Goal: Task Accomplishment & Management: Use online tool/utility

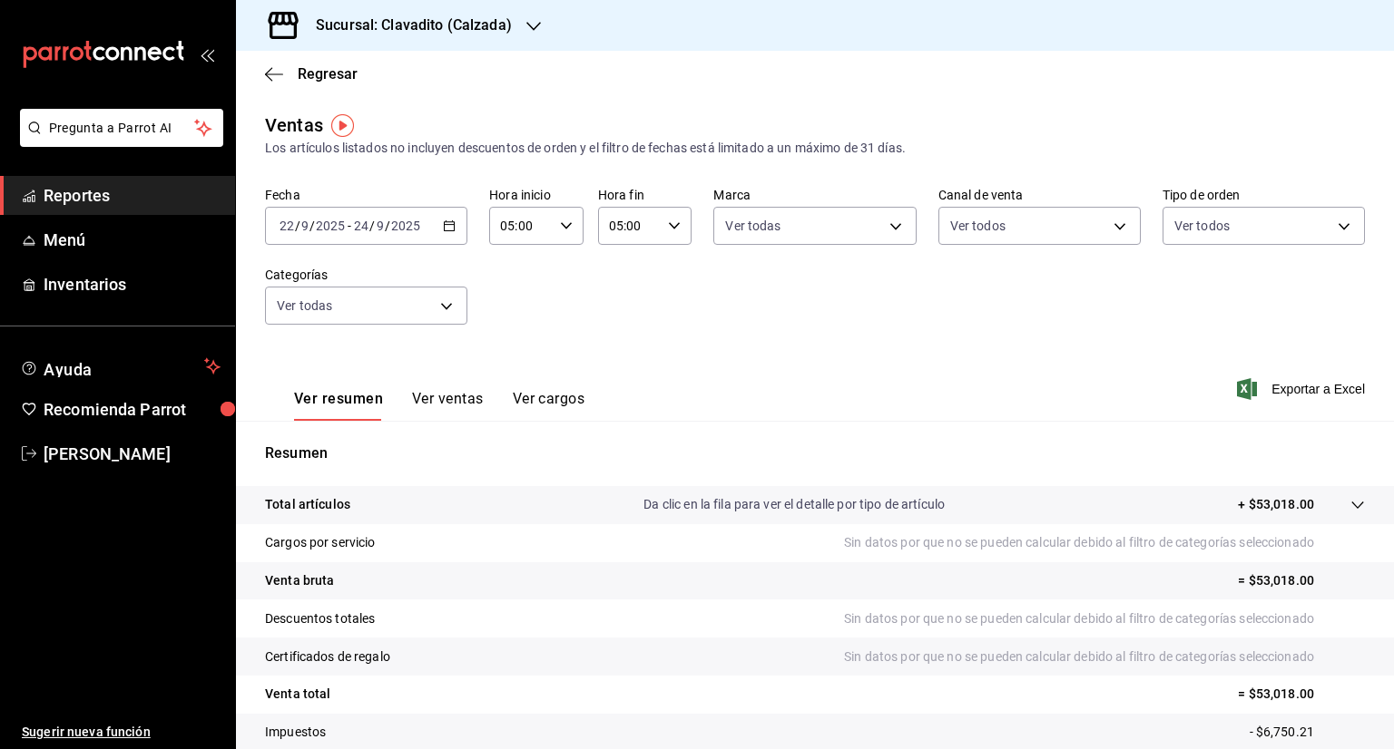
click at [537, 23] on icon "button" at bounding box center [533, 26] width 15 height 15
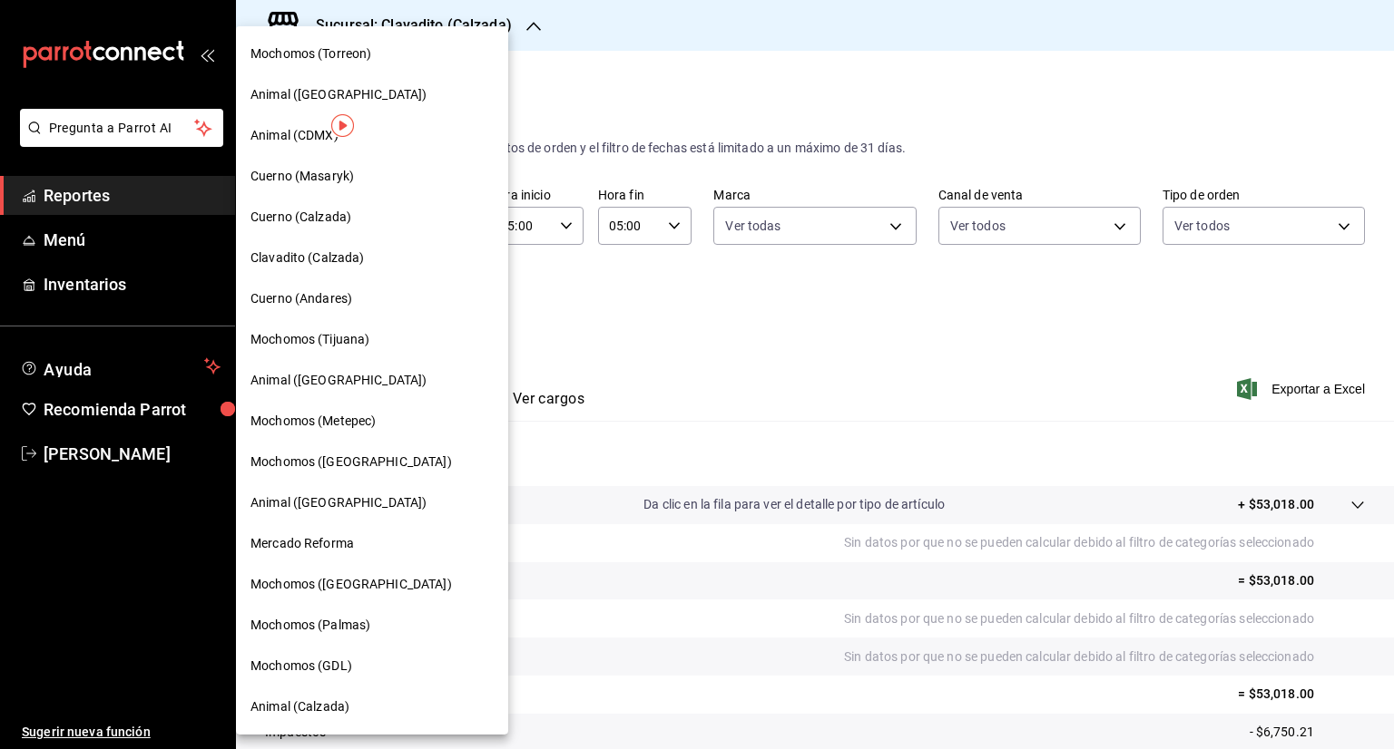
click at [347, 220] on span "Cuerno (Calzada)" at bounding box center [300, 217] width 101 height 19
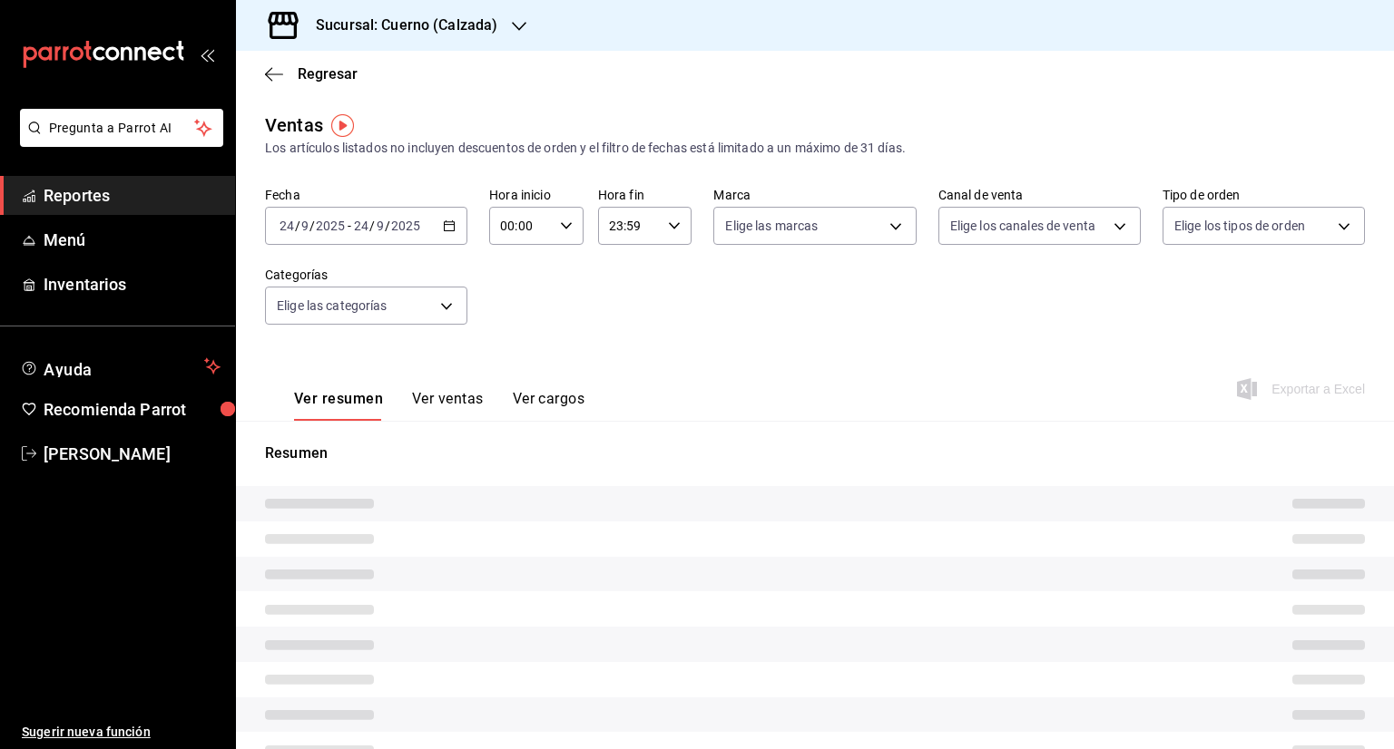
type input "05:00"
type input "PARROT,UBER_EATS,RAPPI,DIDI_FOOD,ONLINE"
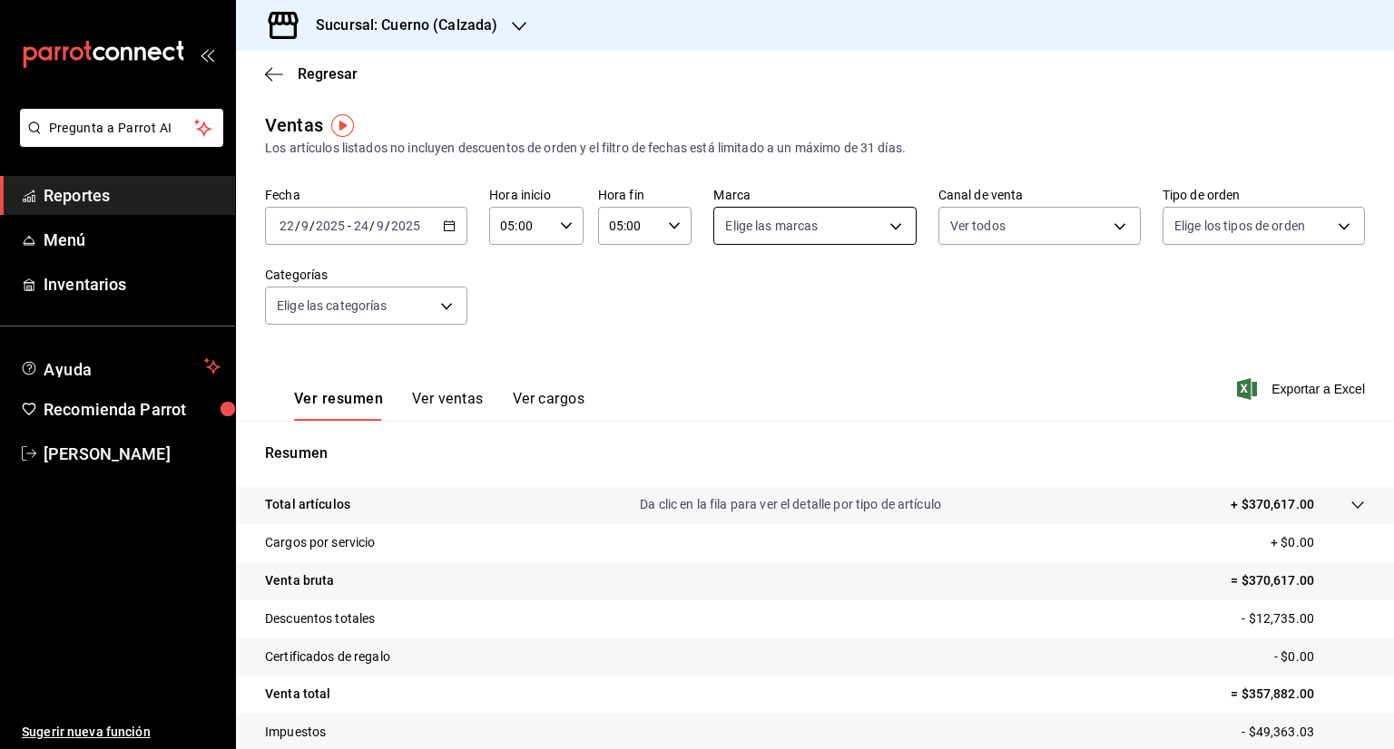
click at [885, 218] on body "Pregunta a Parrot AI Reportes Menú Inventarios Ayuda Recomienda Parrot [PERSON_…" at bounding box center [697, 374] width 1394 height 749
click at [737, 295] on label at bounding box center [732, 296] width 24 height 26
click at [736, 295] on input "checkbox" at bounding box center [728, 297] width 16 height 16
checkbox input "false"
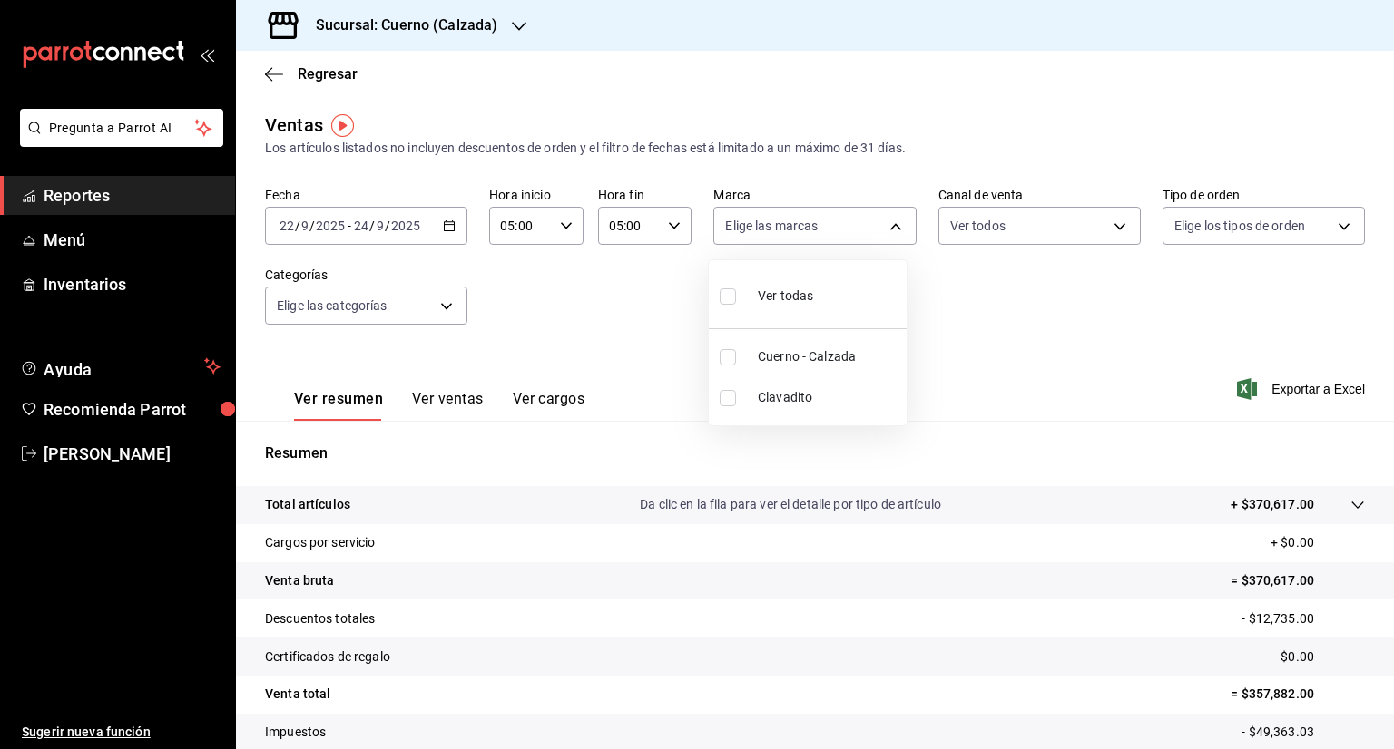
checkbox input "false"
click at [725, 302] on input "checkbox" at bounding box center [728, 297] width 16 height 16
checkbox input "true"
type input "b7ae777b-2dfc-42e0-9650-6cefdf37a424,c000f1c0-fb9f-4016-8e6a-f0d1e83e893d"
checkbox input "true"
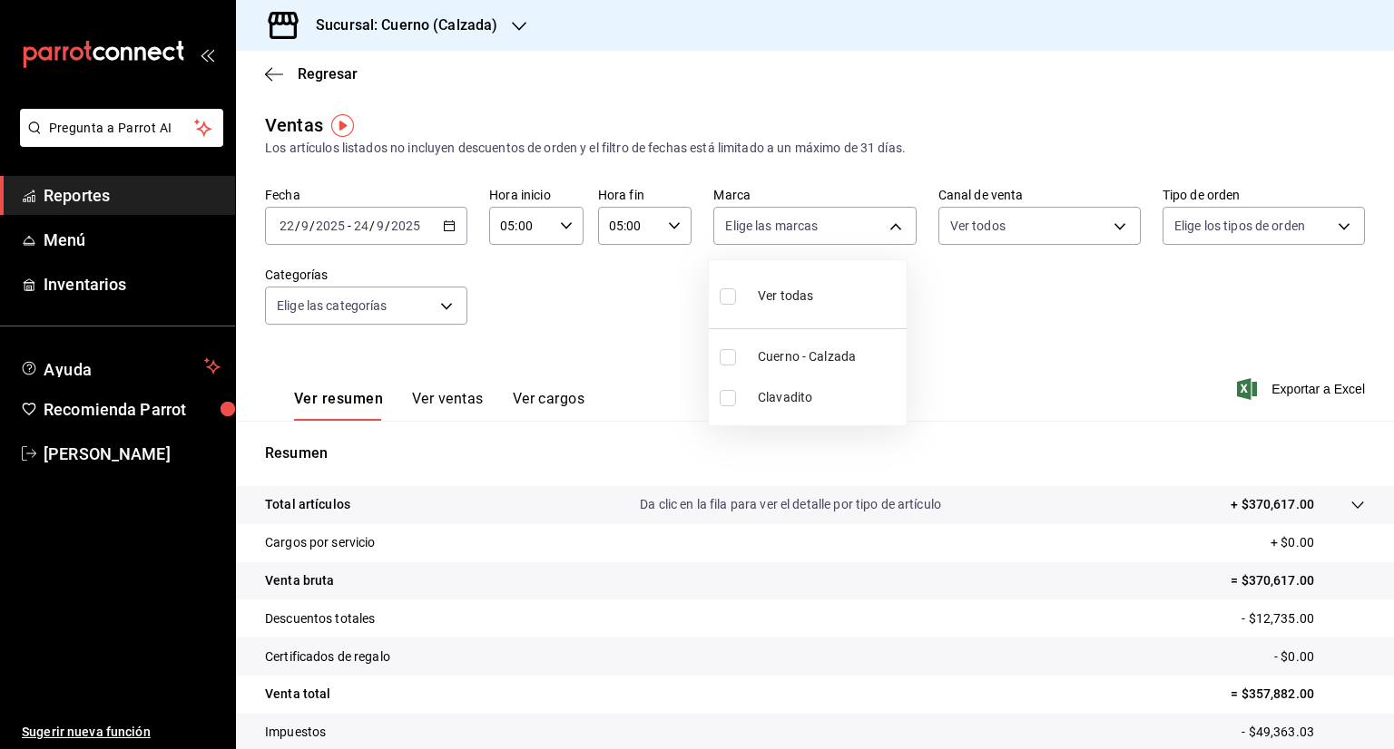
checkbox input "true"
click at [1320, 227] on div at bounding box center [697, 374] width 1394 height 749
click at [1320, 227] on body "Pregunta a Parrot AI Reportes Menú Inventarios Ayuda Recomienda Parrot [PERSON_…" at bounding box center [697, 374] width 1394 height 749
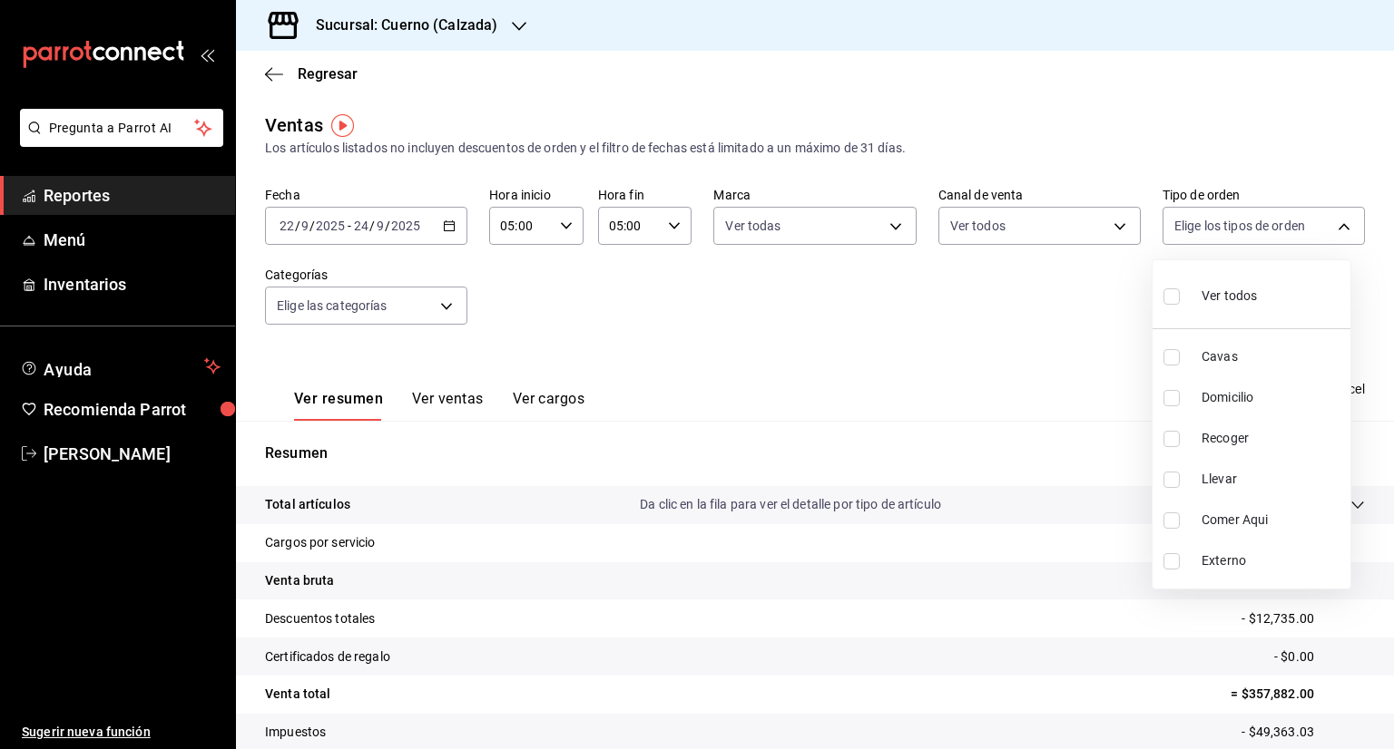
click at [1174, 302] on input "checkbox" at bounding box center [1171, 297] width 16 height 16
checkbox input "true"
type input "45550569-3ed2-40ec-865f-a78a43aad0fb,ed9744db-0daf-4564-a5b3-b3442505d928,23f9e…"
checkbox input "true"
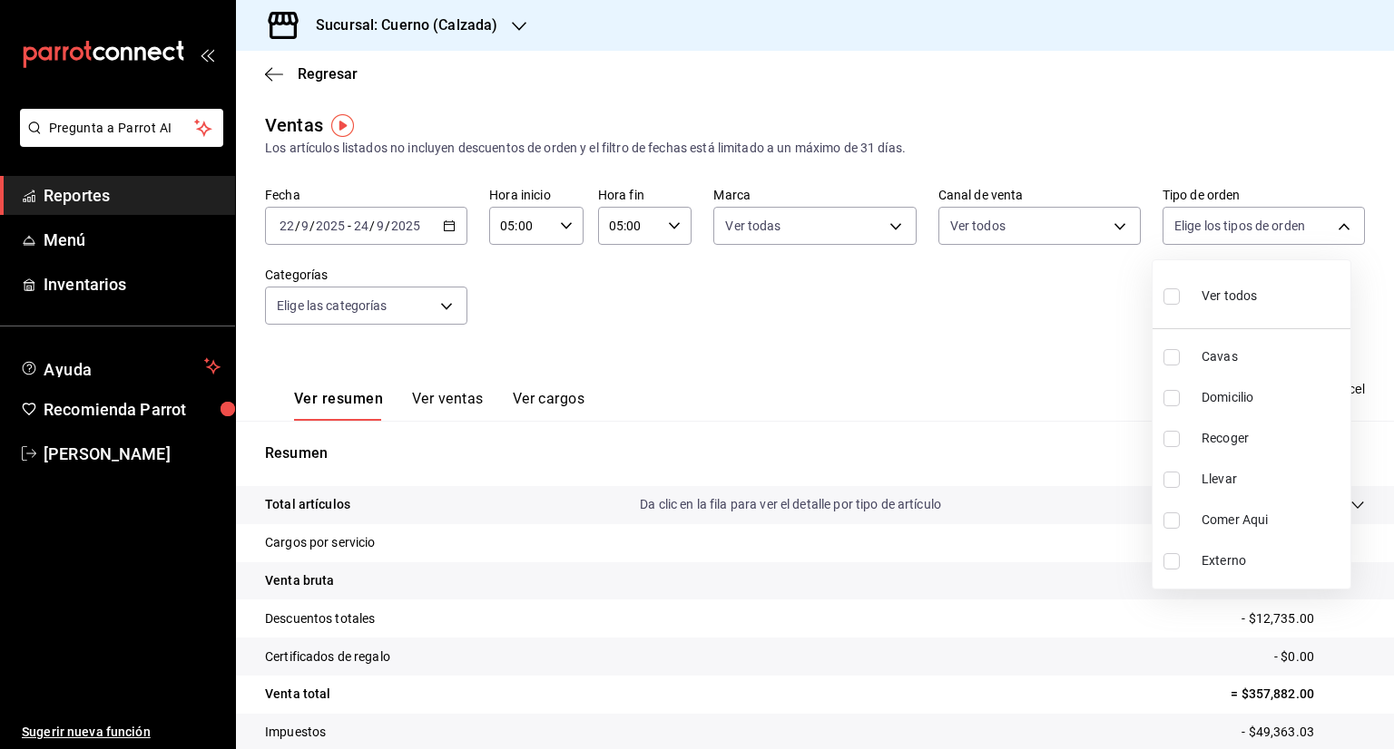
checkbox input "true"
click at [441, 309] on div at bounding box center [697, 374] width 1394 height 749
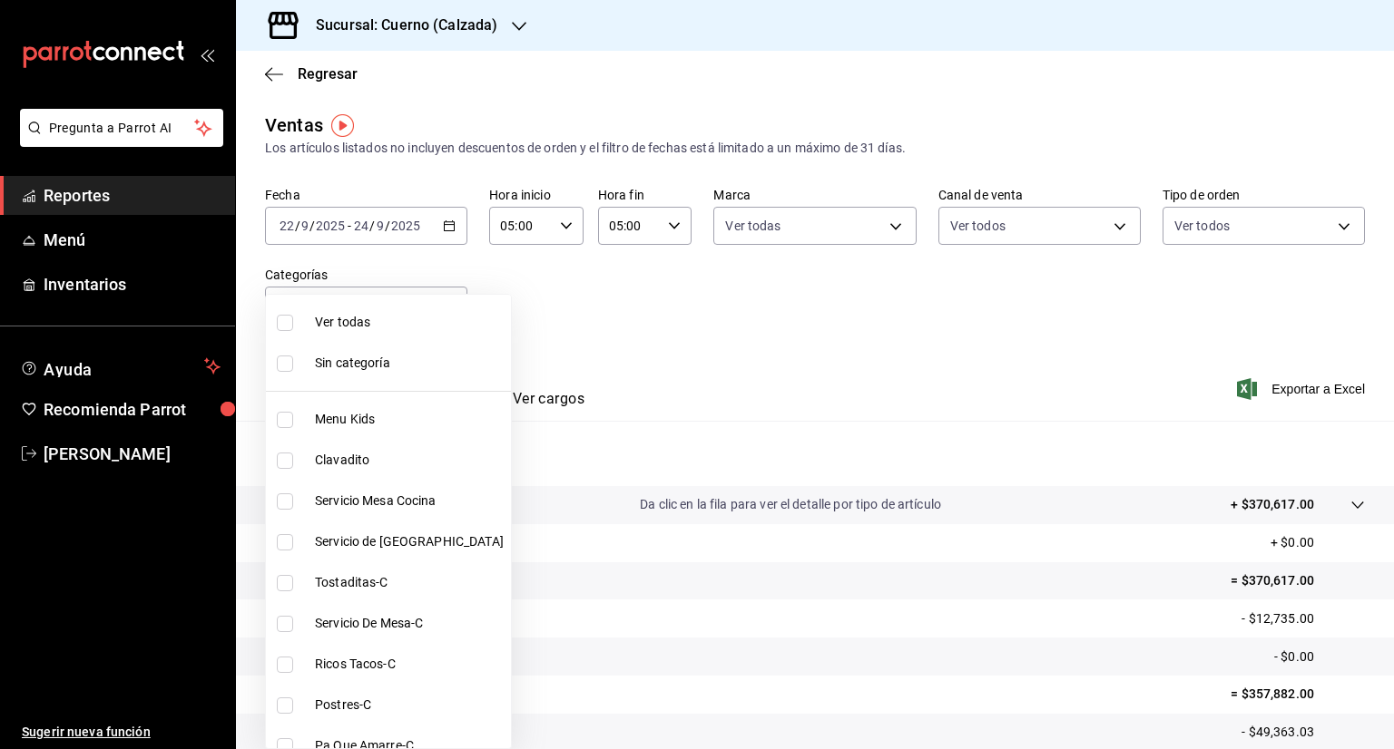
click at [441, 309] on body "Pregunta a Parrot AI Reportes Menú Inventarios Ayuda Recomienda Parrot [PERSON_…" at bounding box center [697, 374] width 1394 height 749
click at [287, 326] on input "checkbox" at bounding box center [285, 323] width 16 height 16
checkbox input "true"
type input "fcad426d-22b8-4bc7-85b2-27ee6775f3f6,560d4c35-d9fc-4089-91ff-402d238ea400,30284…"
checkbox input "true"
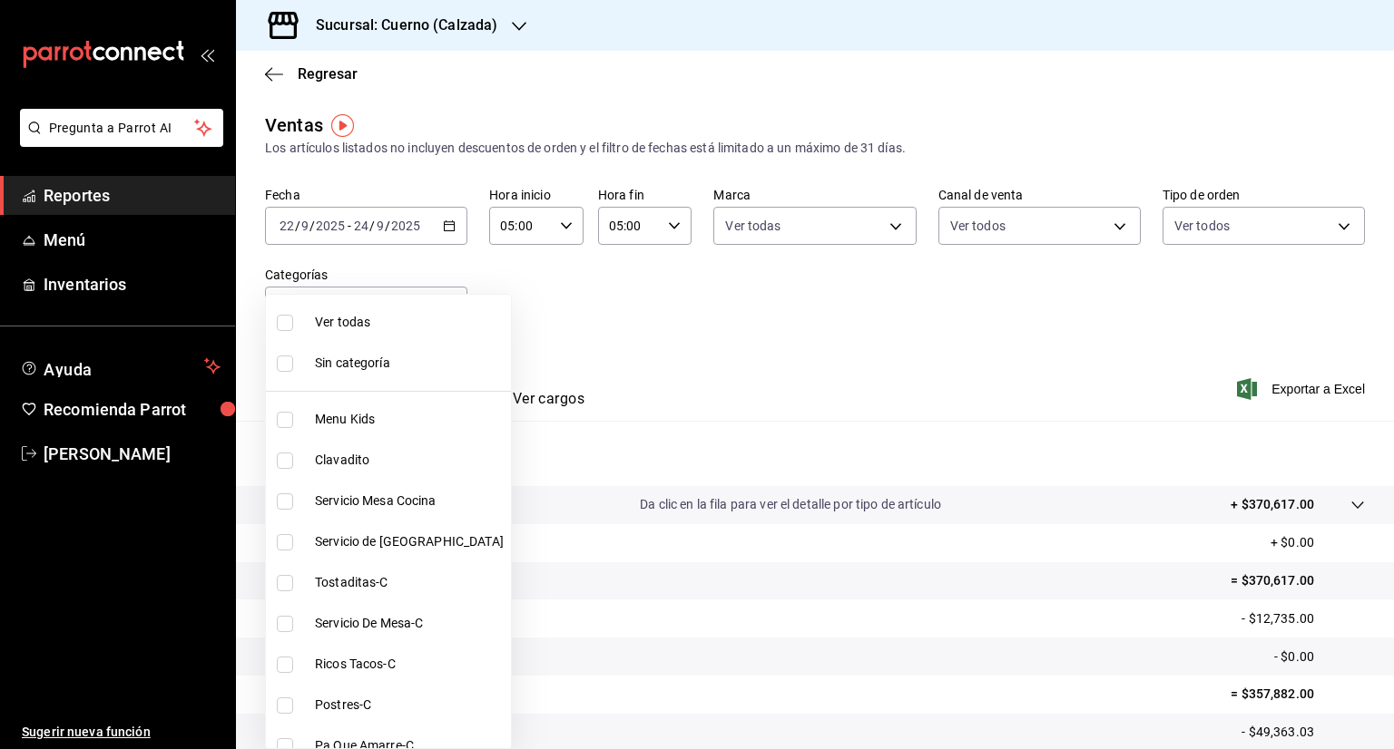
checkbox input "true"
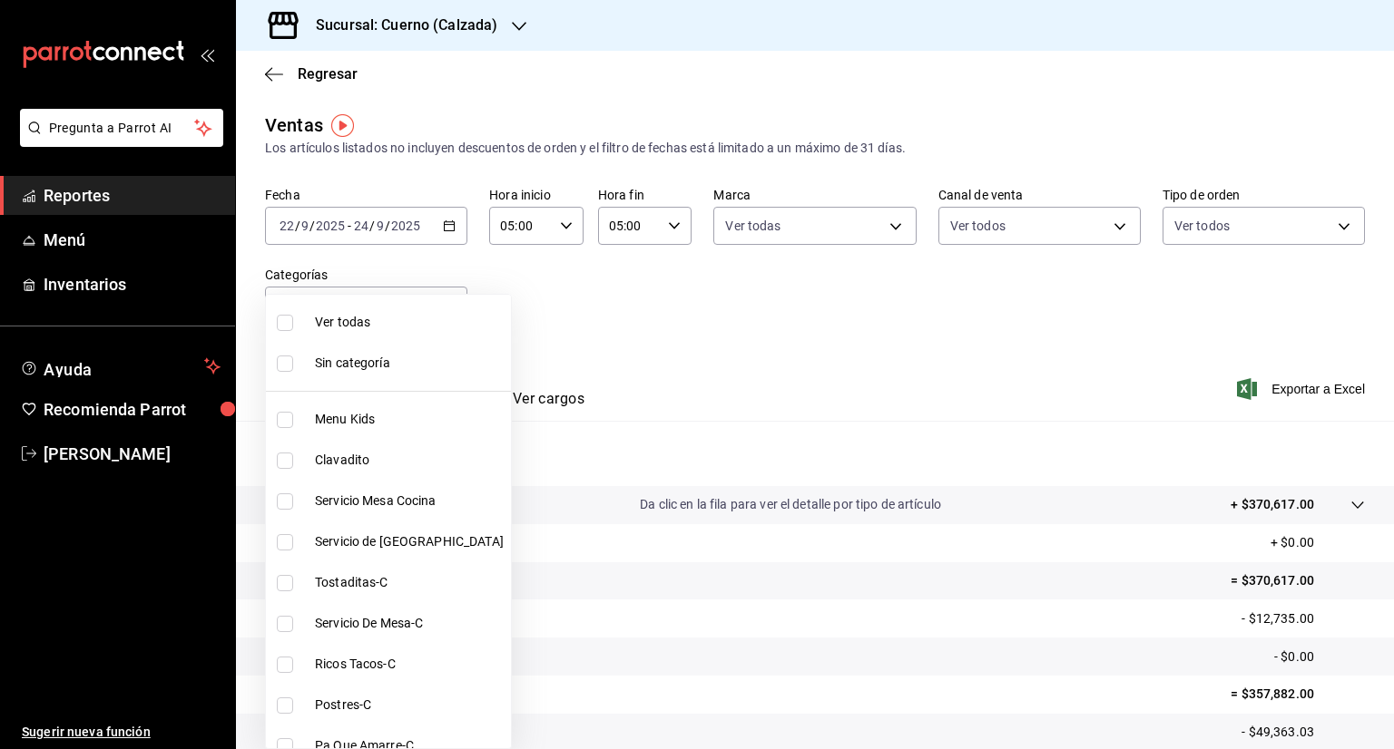
checkbox input "true"
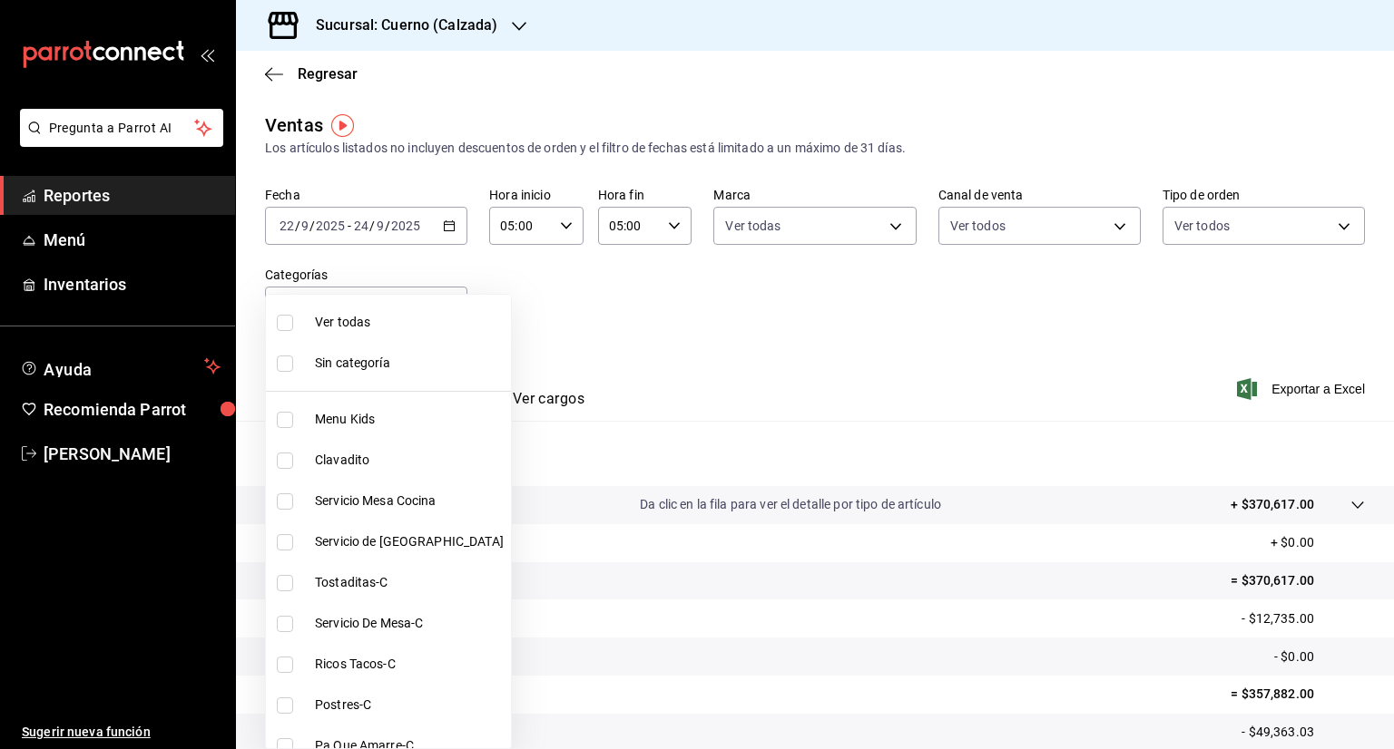
checkbox input "true"
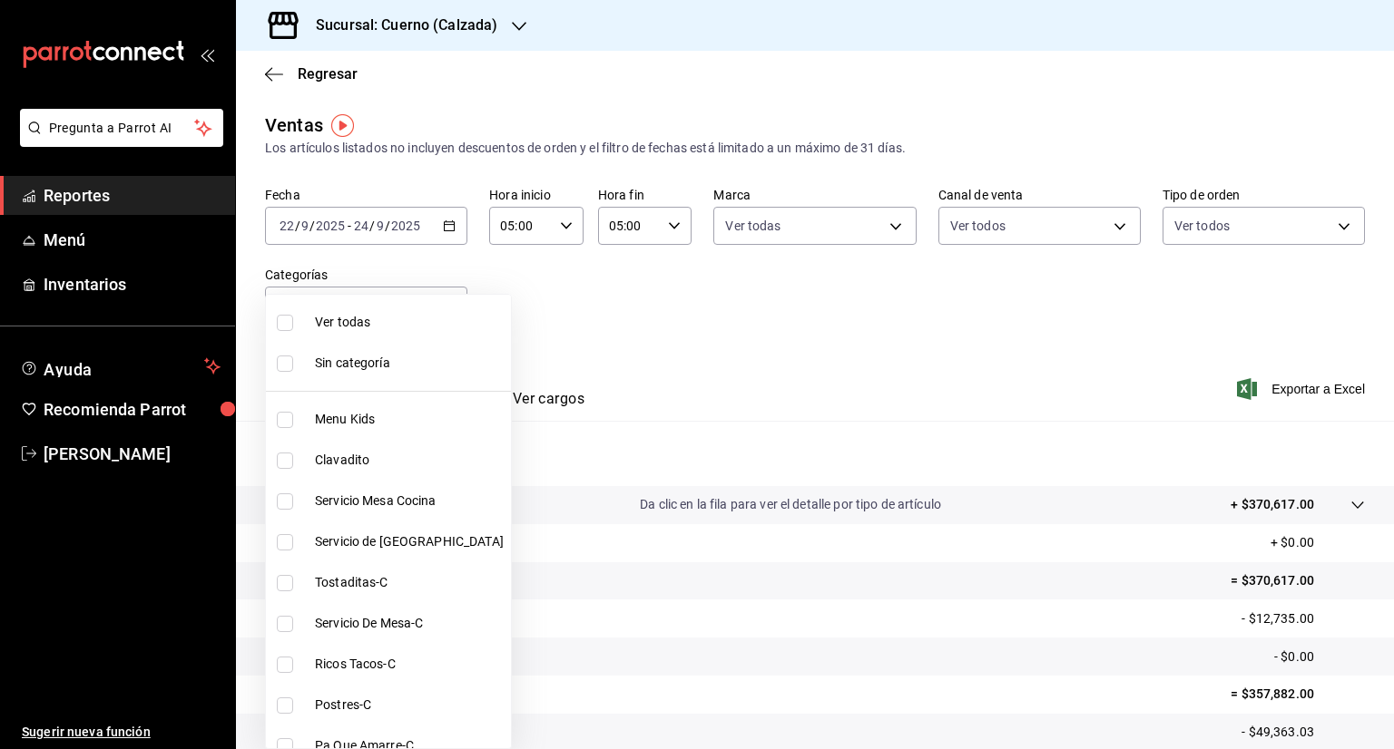
checkbox input "true"
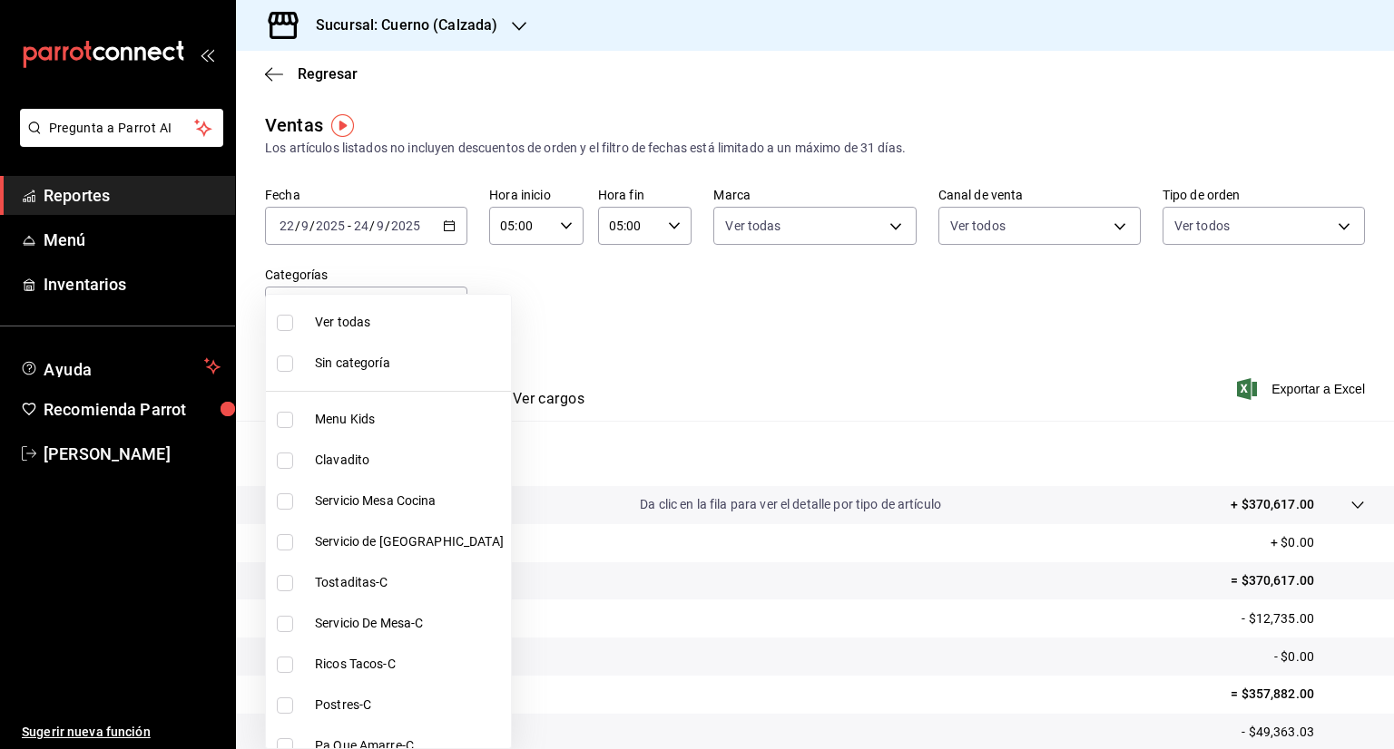
checkbox input "true"
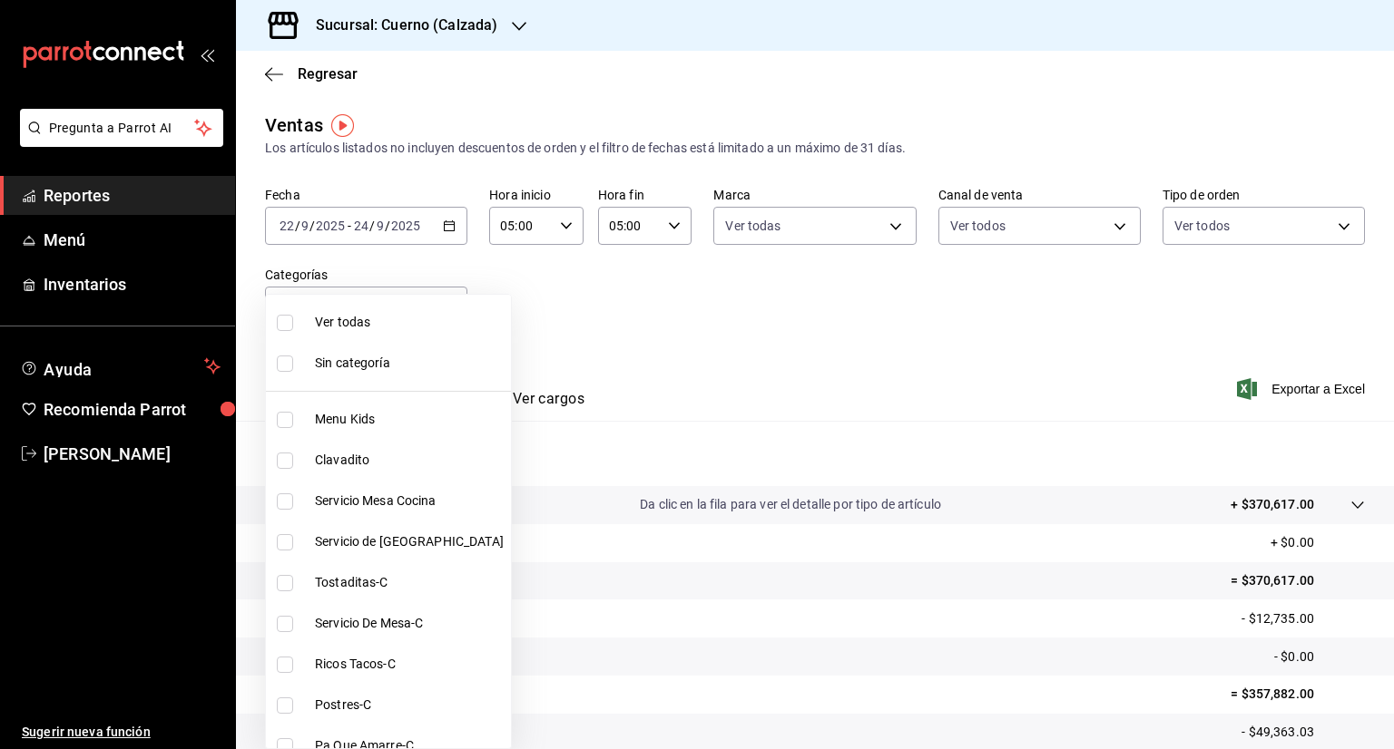
checkbox input "true"
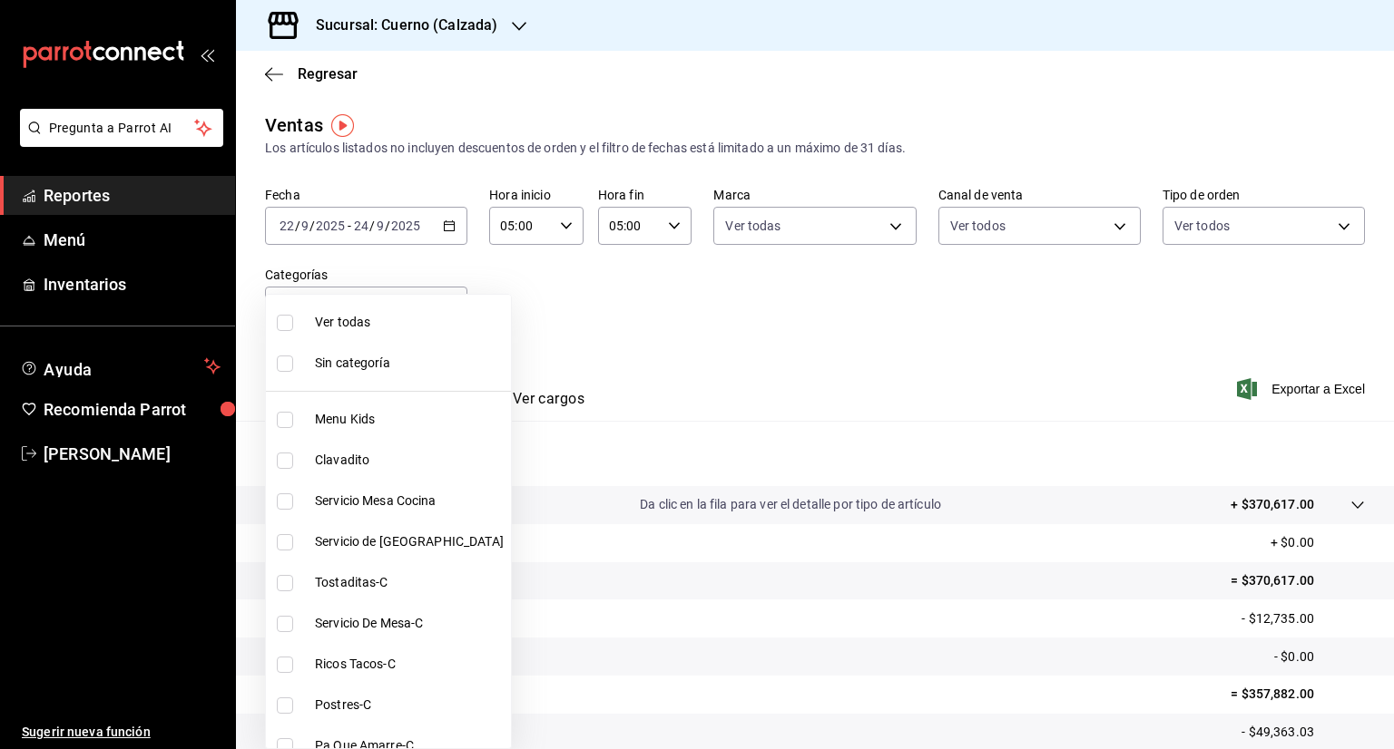
checkbox input "true"
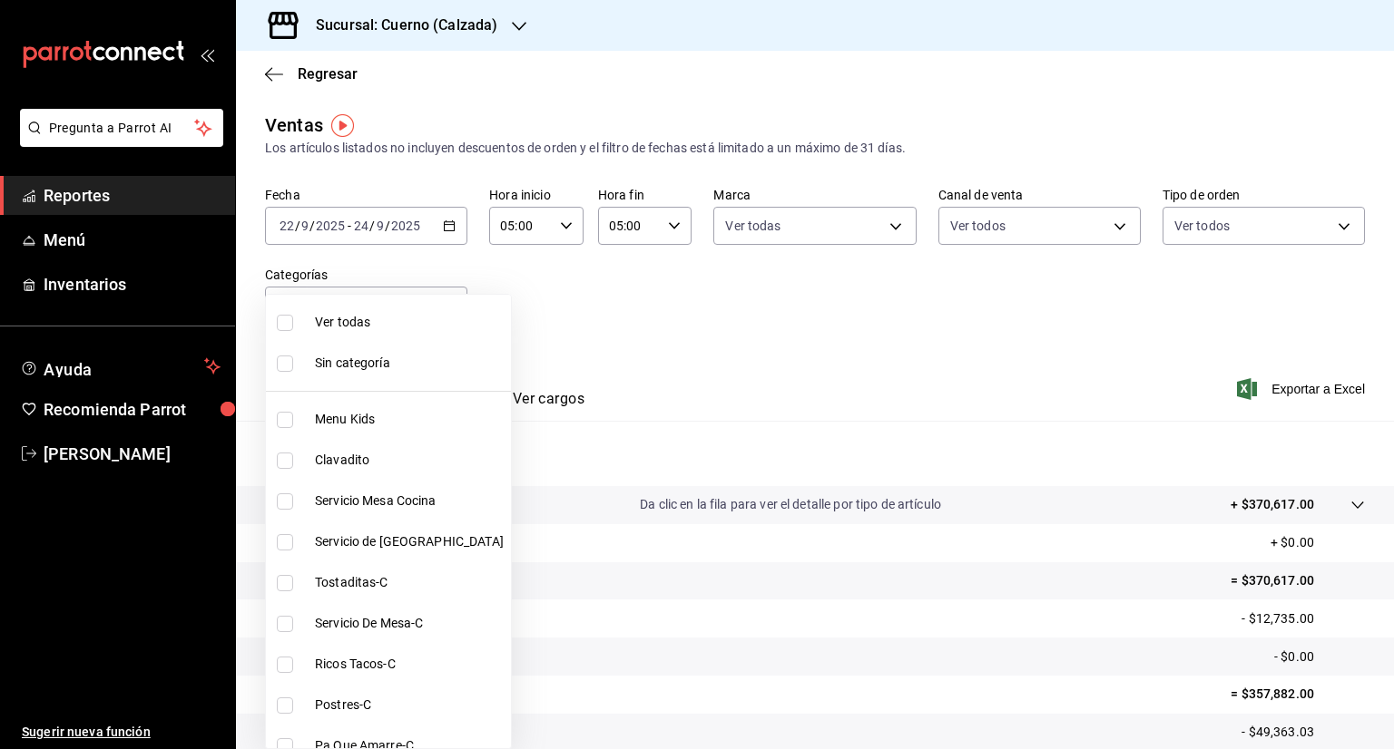
checkbox input "true"
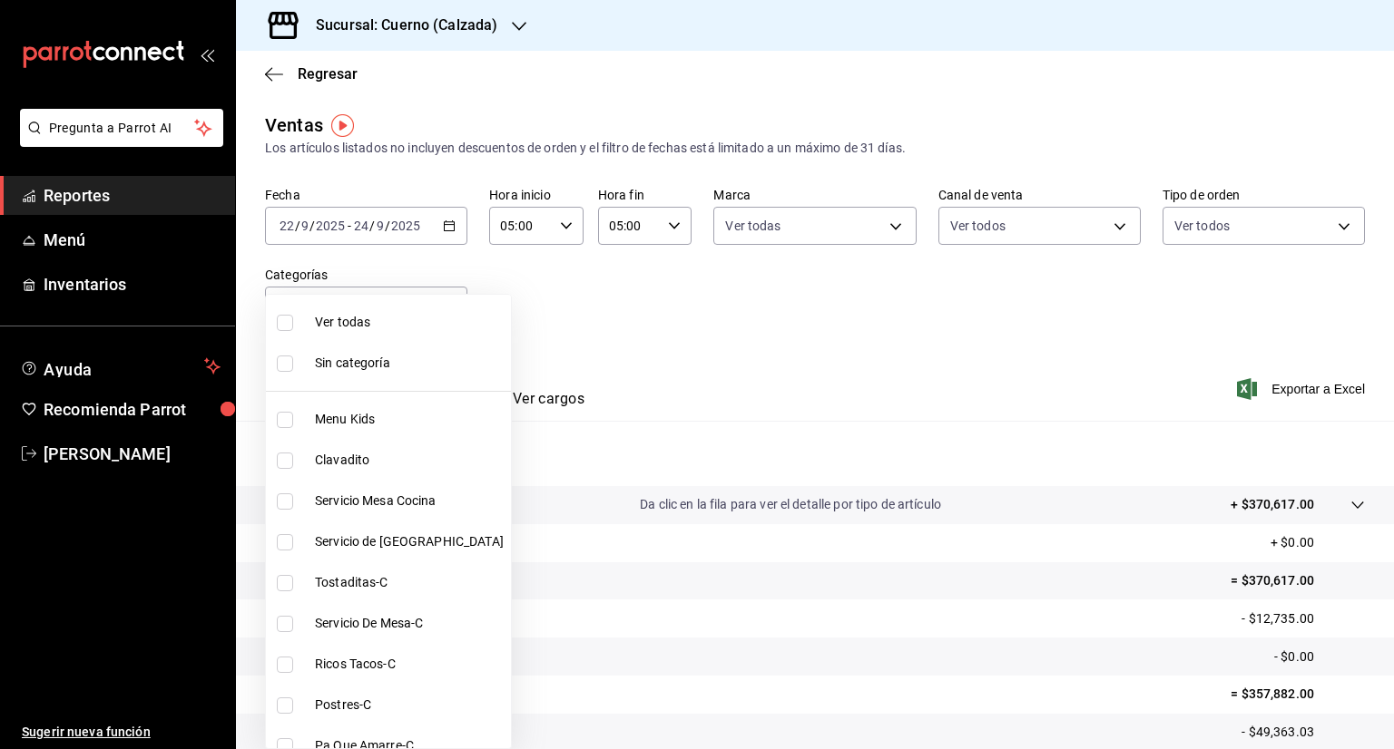
checkbox input "true"
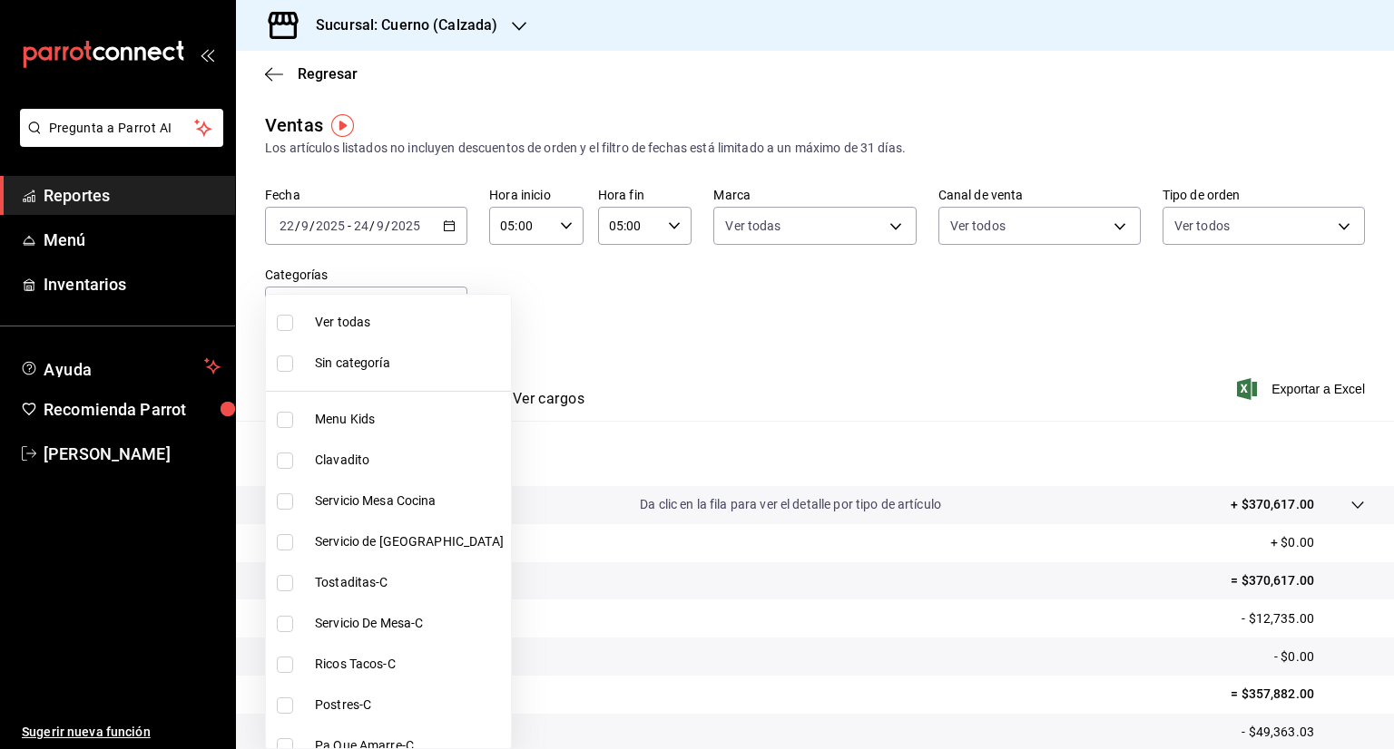
checkbox input "true"
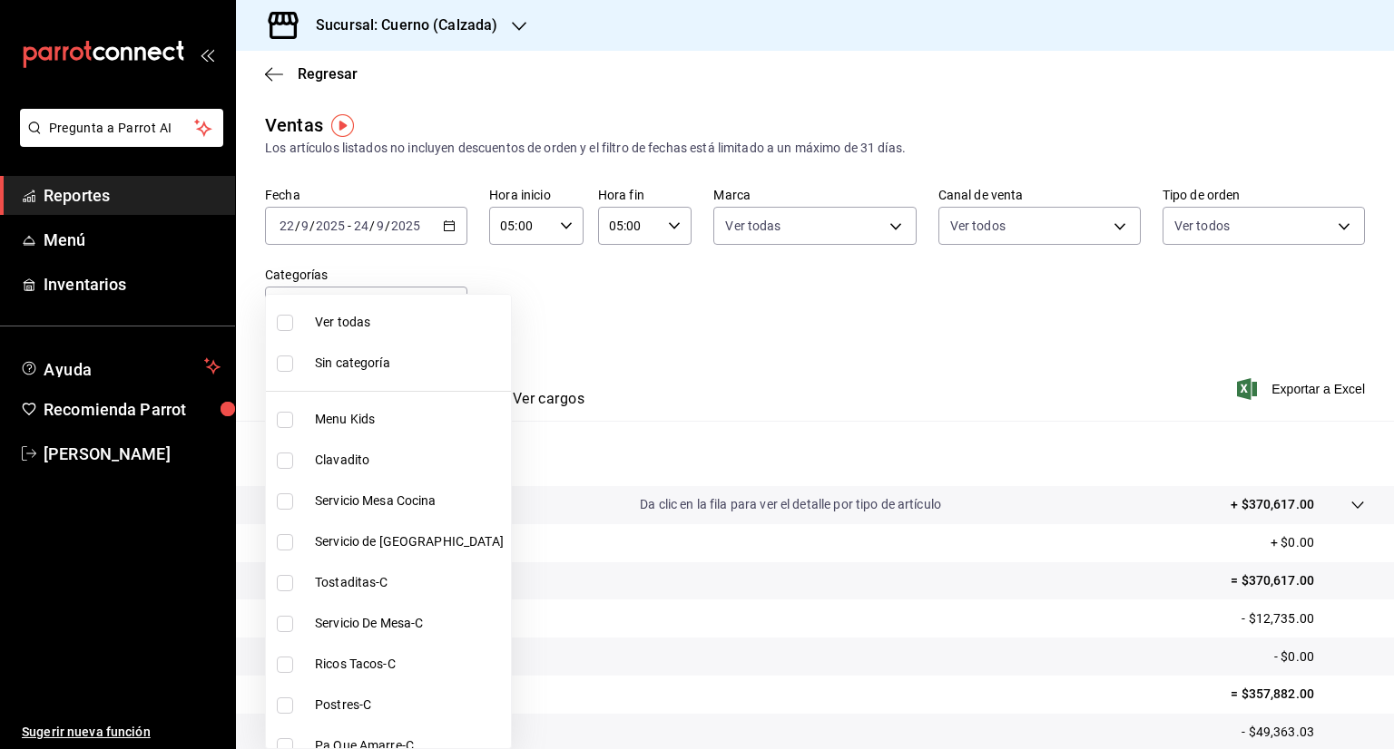
checkbox input "true"
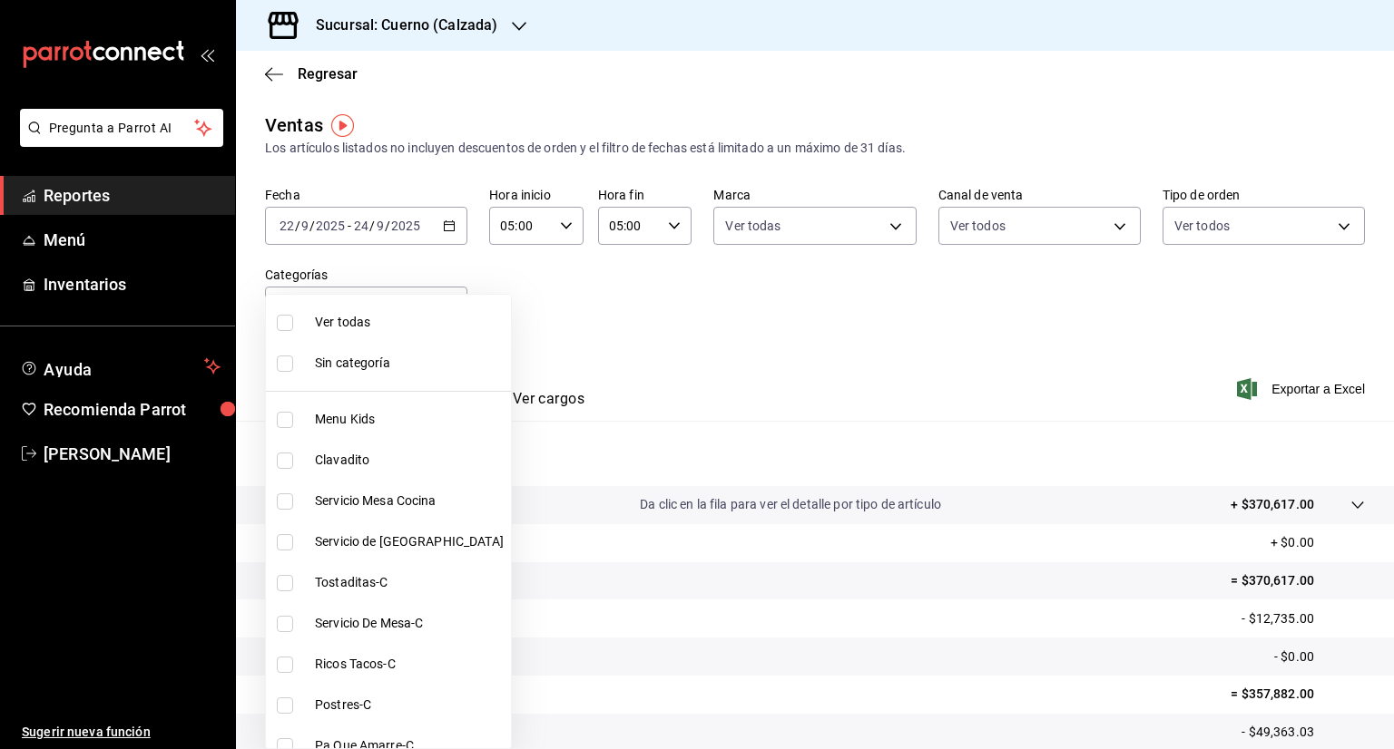
checkbox input "true"
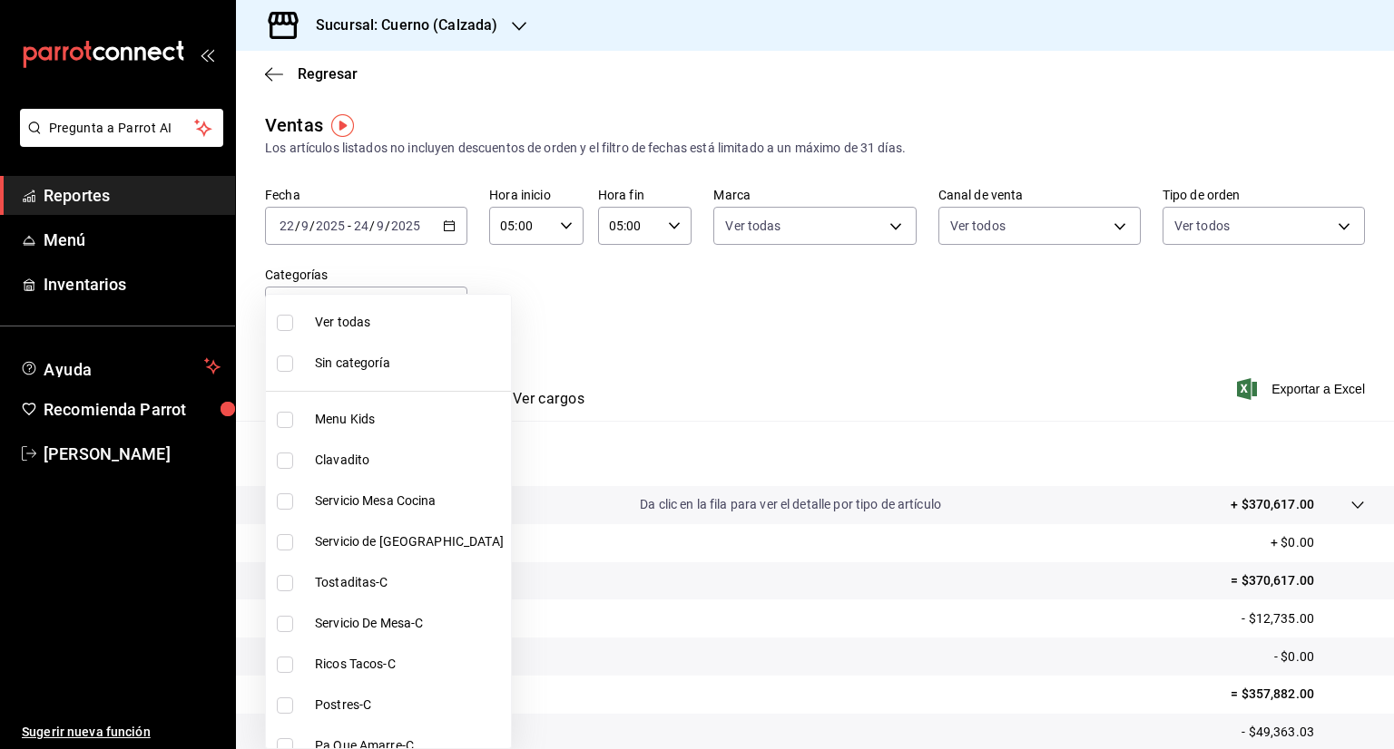
checkbox input "true"
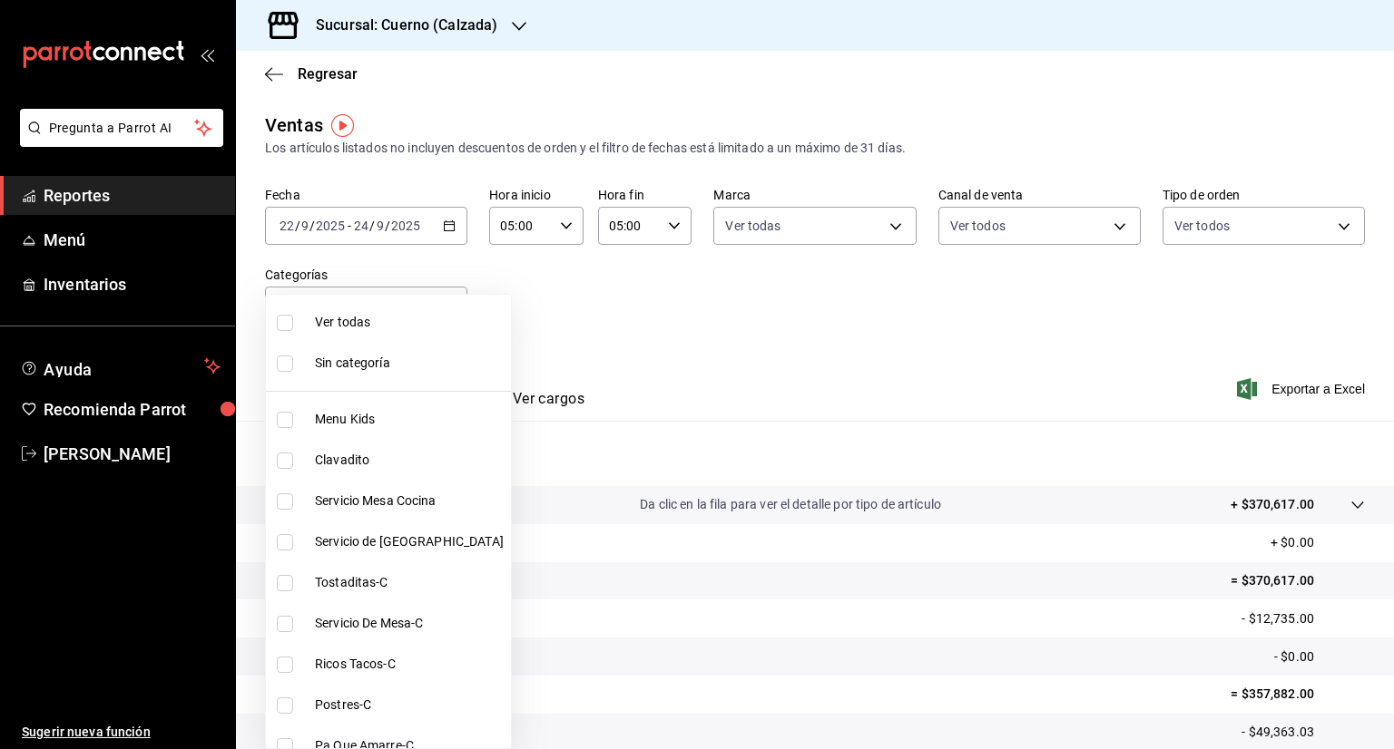
checkbox input "true"
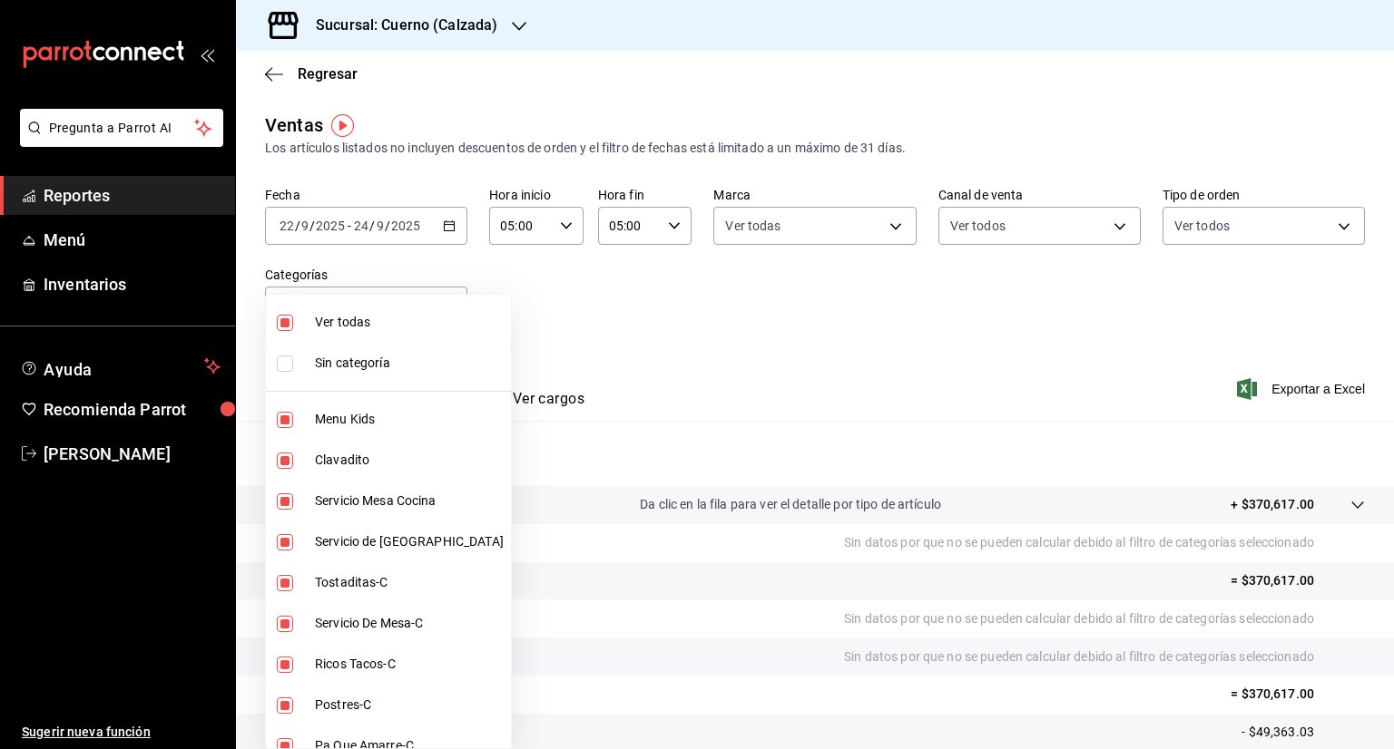
click at [793, 368] on div at bounding box center [697, 374] width 1394 height 749
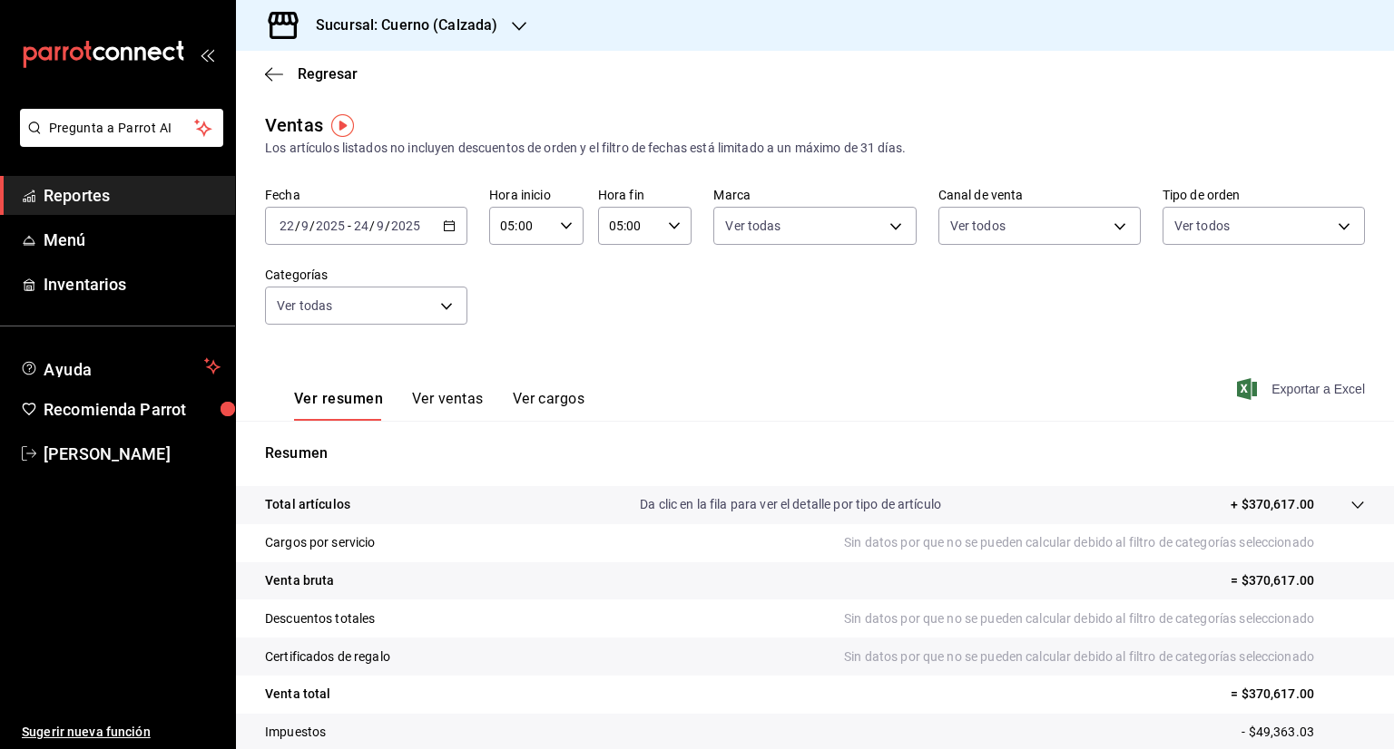
click at [1277, 393] on span "Exportar a Excel" at bounding box center [1302, 389] width 124 height 22
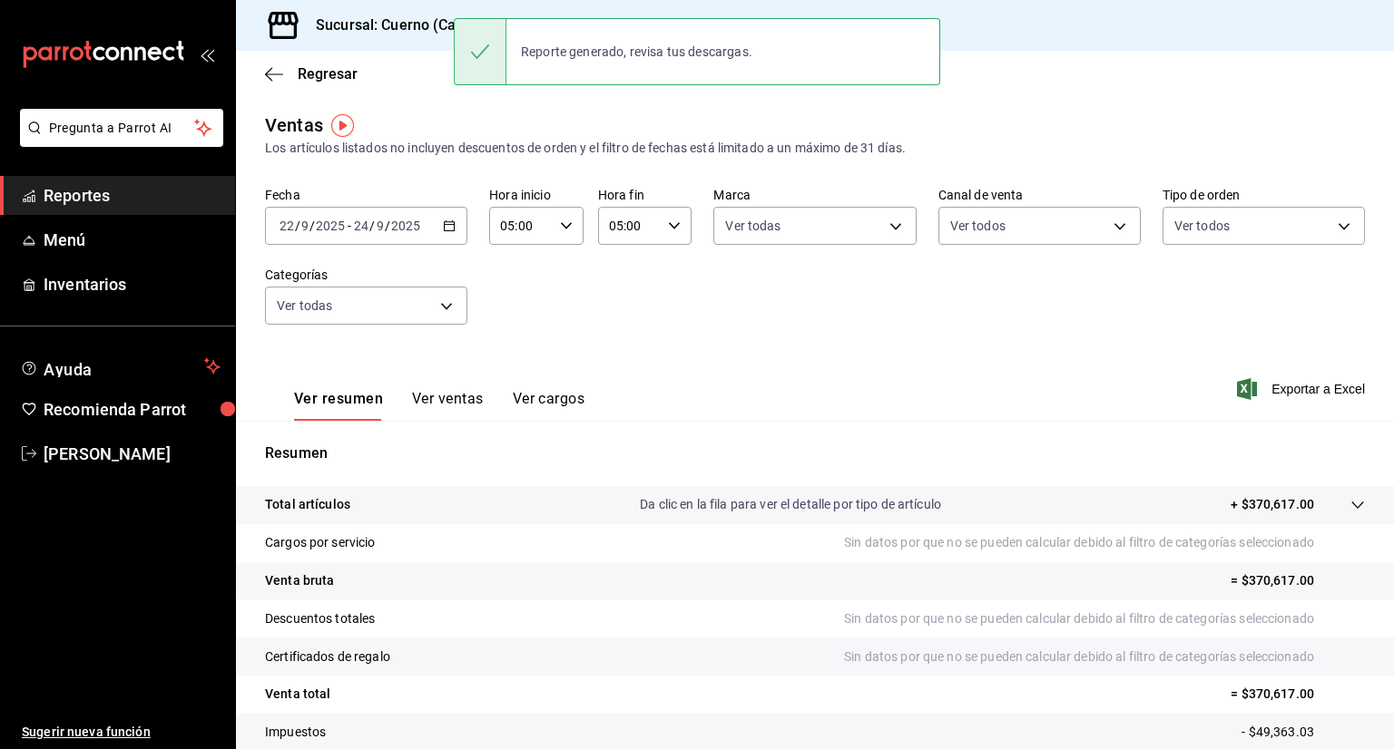
click at [438, 37] on div "Sucursal: Cuerno (Calzada)" at bounding box center [391, 25] width 283 height 51
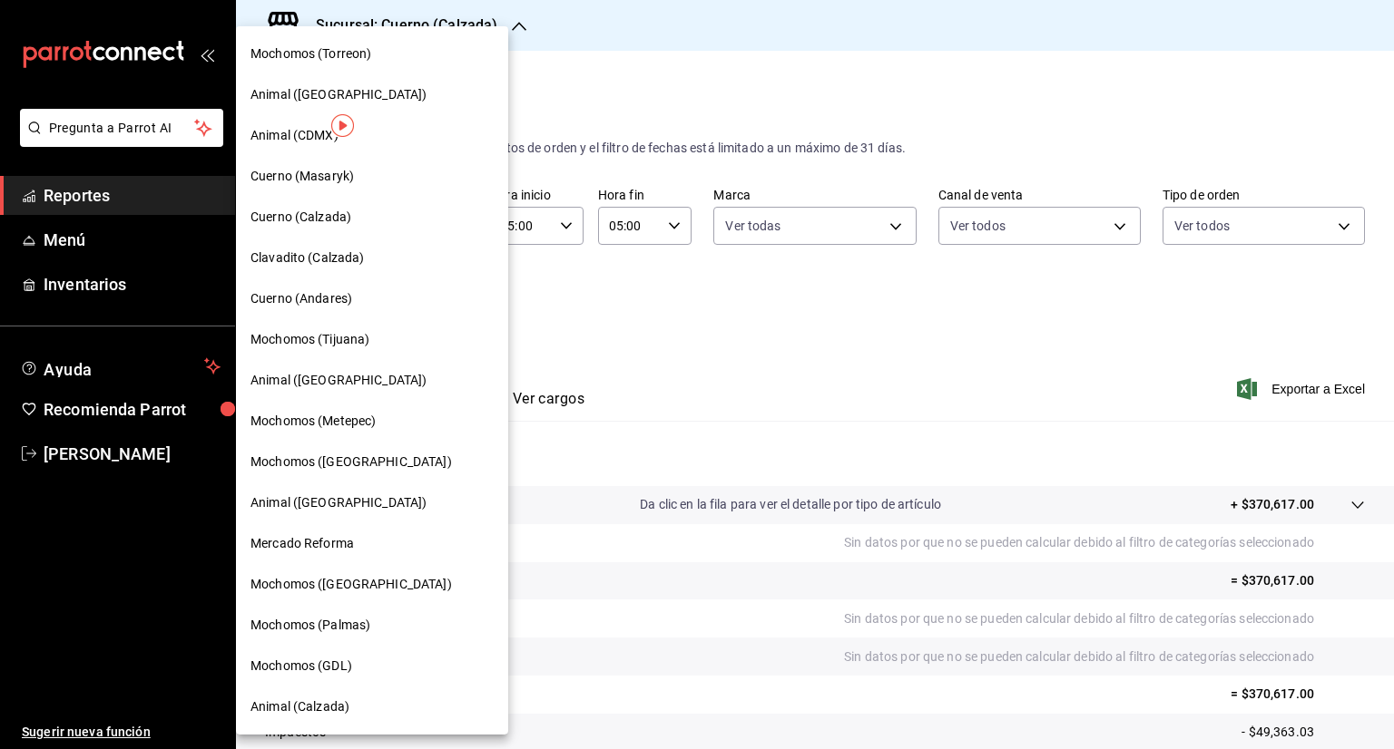
click at [334, 255] on span "Clavadito (Calzada)" at bounding box center [307, 258] width 114 height 19
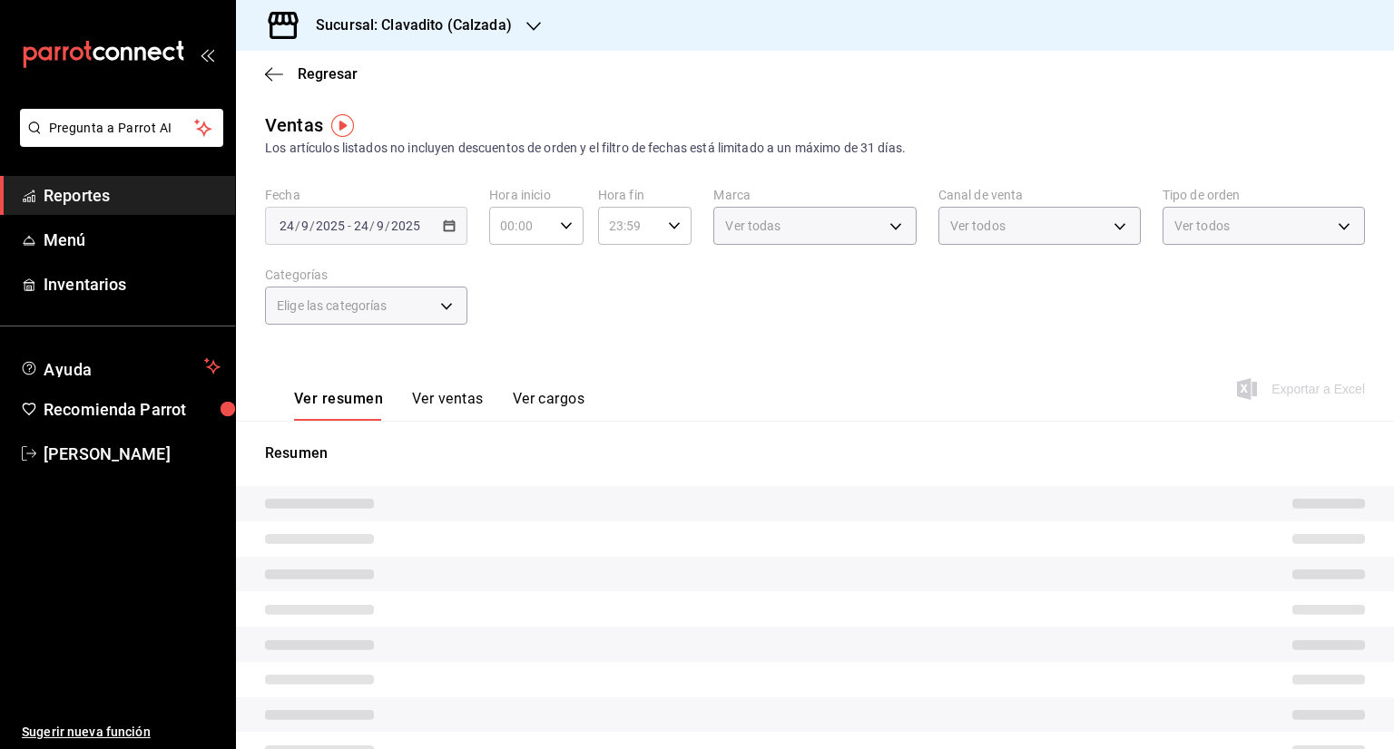
type input "05:00"
type input "PARROT,UBER_EATS,RAPPI,DIDI_FOOD,ONLINE"
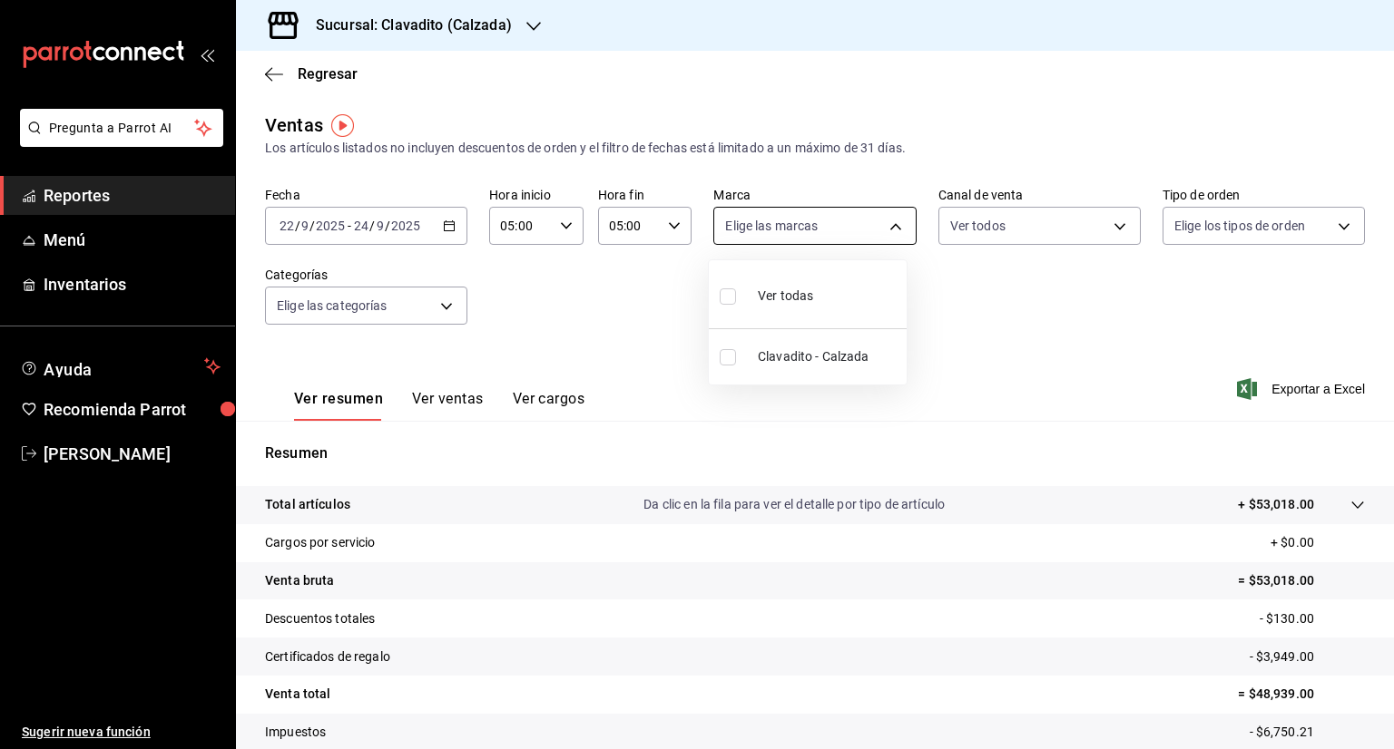
click at [883, 227] on body "Pregunta a Parrot AI Reportes Menú Inventarios Ayuda Recomienda Parrot [PERSON_…" at bounding box center [697, 374] width 1394 height 749
click at [732, 299] on input "checkbox" at bounding box center [728, 297] width 16 height 16
checkbox input "true"
type input "7c6329b2-7c80-4d0a-92e1-359a60270725"
checkbox input "true"
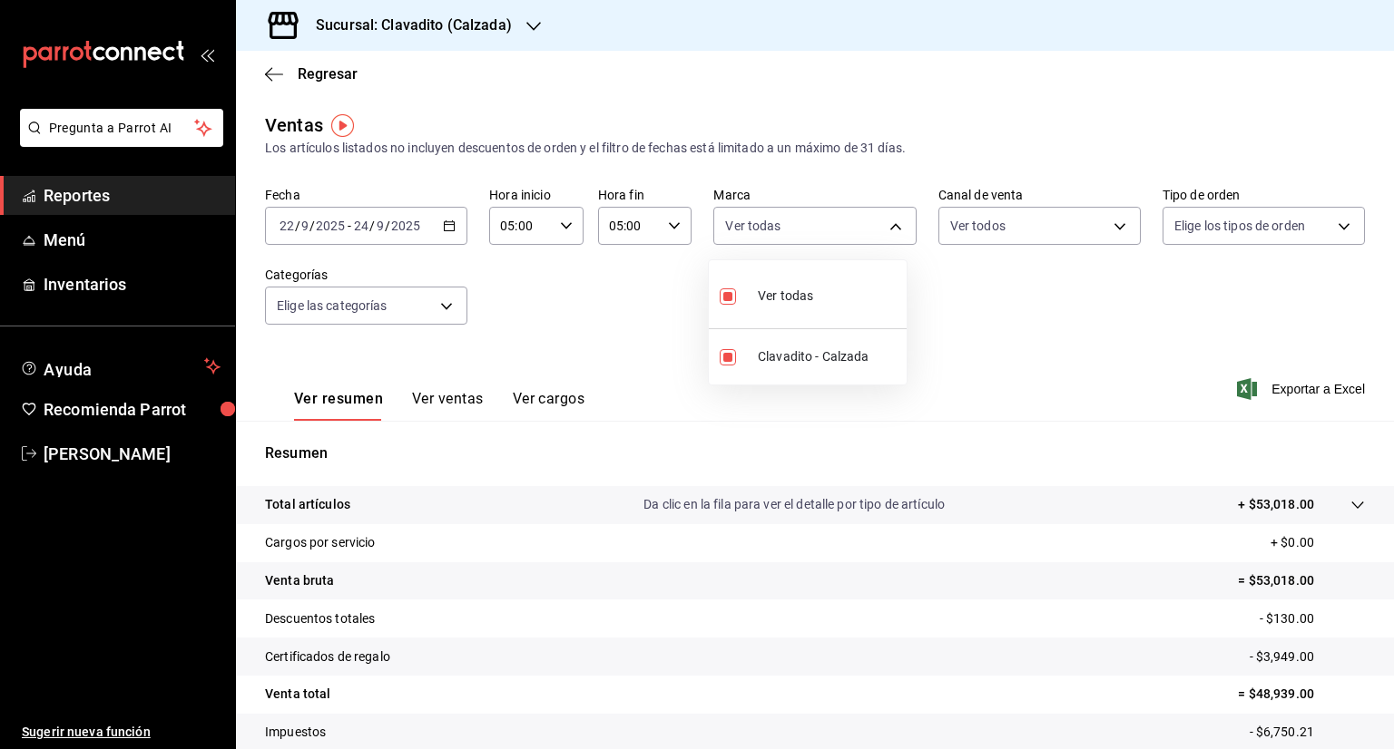
click at [1109, 227] on div at bounding box center [697, 374] width 1394 height 749
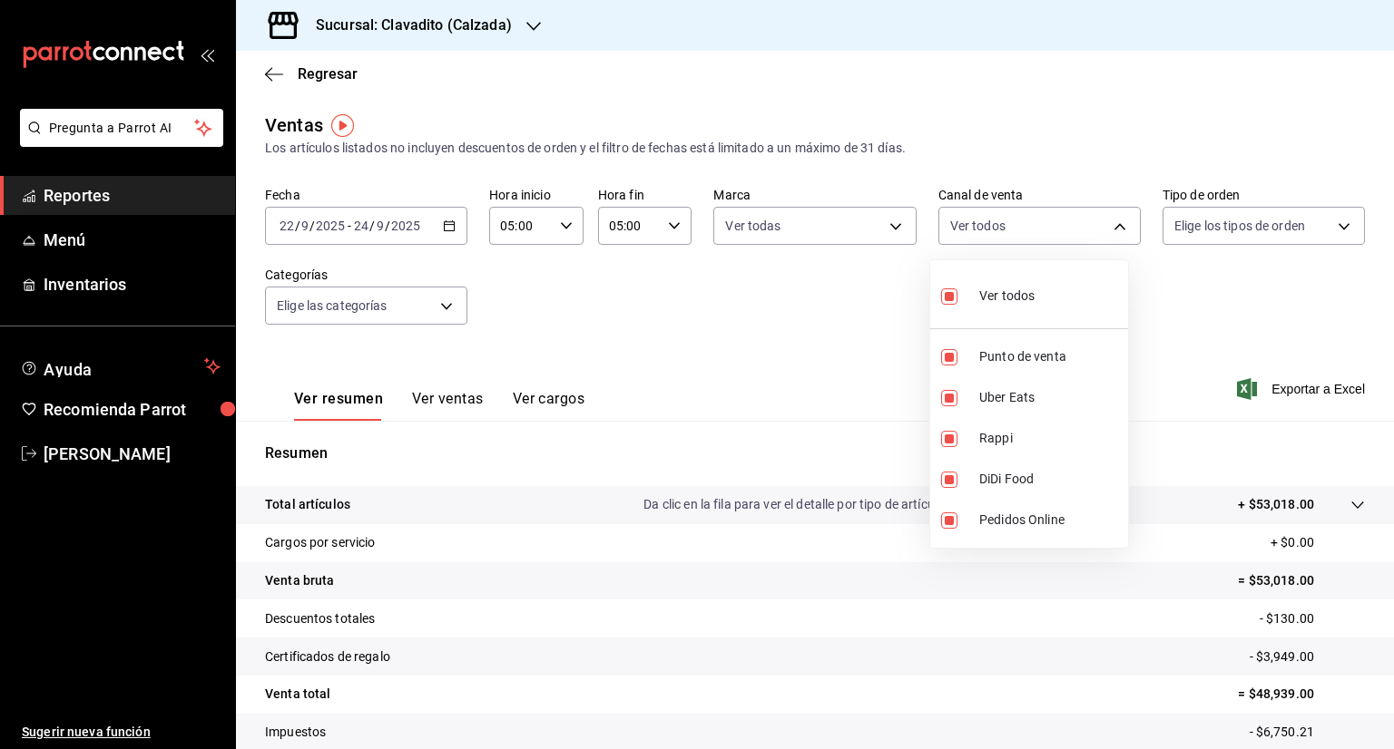
click at [1109, 227] on body "Pregunta a Parrot AI Reportes Menú Inventarios Ayuda Recomienda Parrot [PERSON_…" at bounding box center [697, 374] width 1394 height 749
click at [1109, 227] on div at bounding box center [697, 374] width 1394 height 749
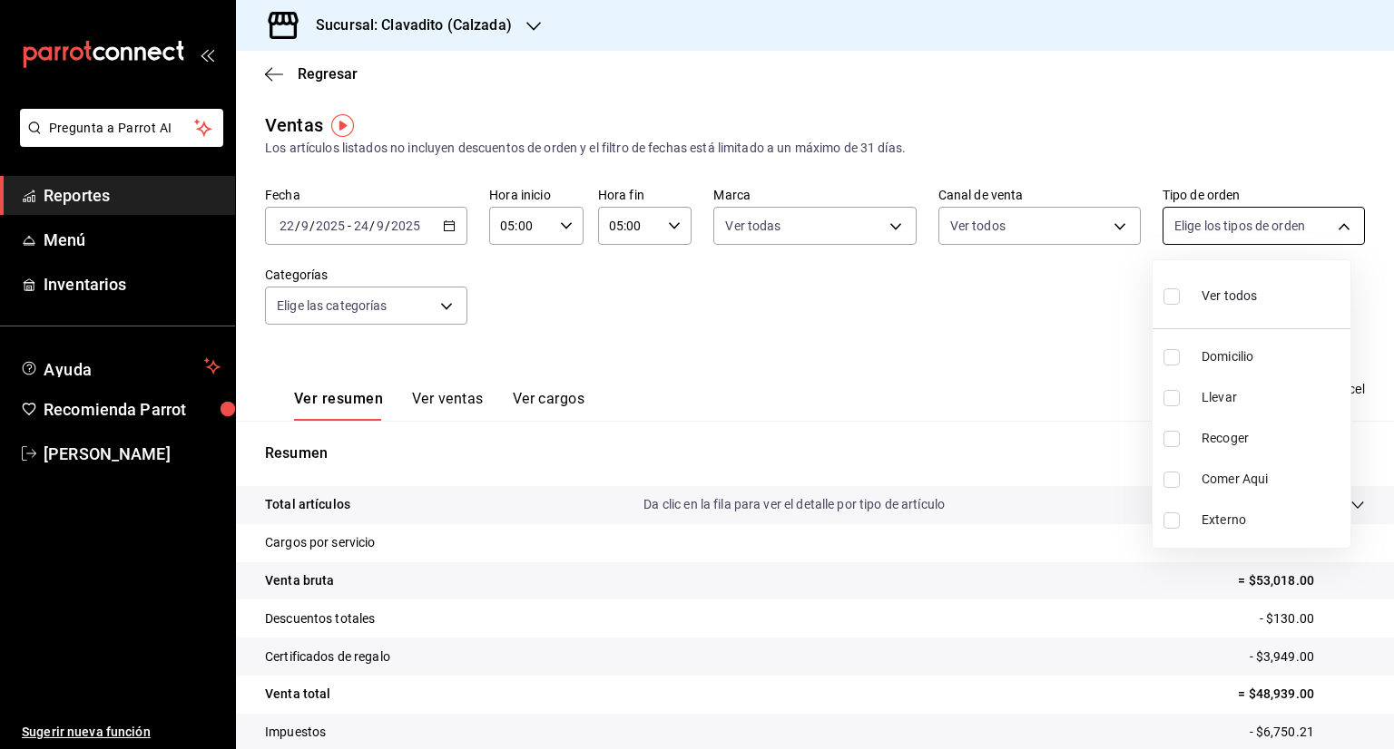
click at [1332, 227] on body "Pregunta a Parrot AI Reportes Menú Inventarios Ayuda Recomienda Parrot [PERSON_…" at bounding box center [697, 374] width 1394 height 749
click at [1176, 305] on label at bounding box center [1175, 296] width 24 height 26
click at [1176, 305] on input "checkbox" at bounding box center [1171, 297] width 16 height 16
checkbox input "false"
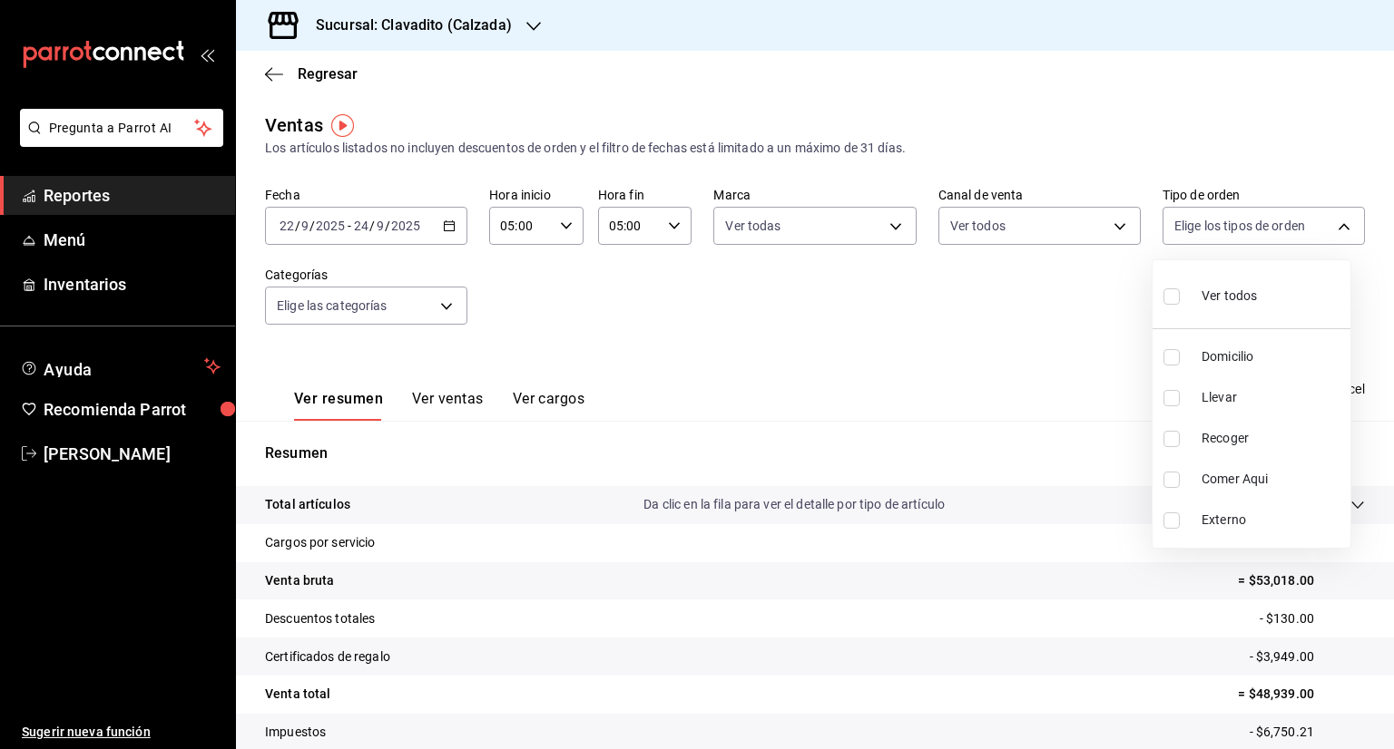
checkbox input "false"
click at [1166, 303] on input "checkbox" at bounding box center [1171, 297] width 16 height 16
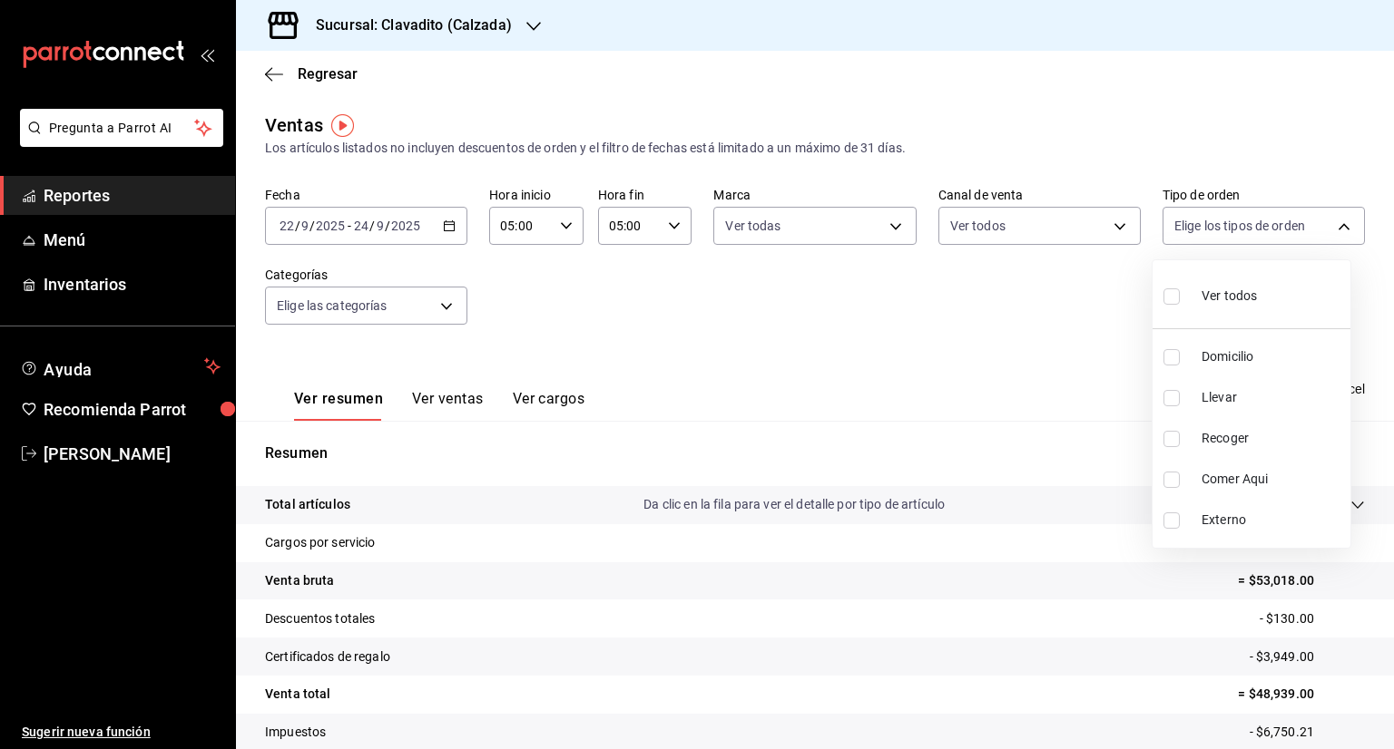
checkbox input "true"
type input "20a2434e-5507-4b1d-99f8-d1d700608abd,c8008fd8-0959-4104-94f5-898138fc7a10,5c160…"
checkbox input "true"
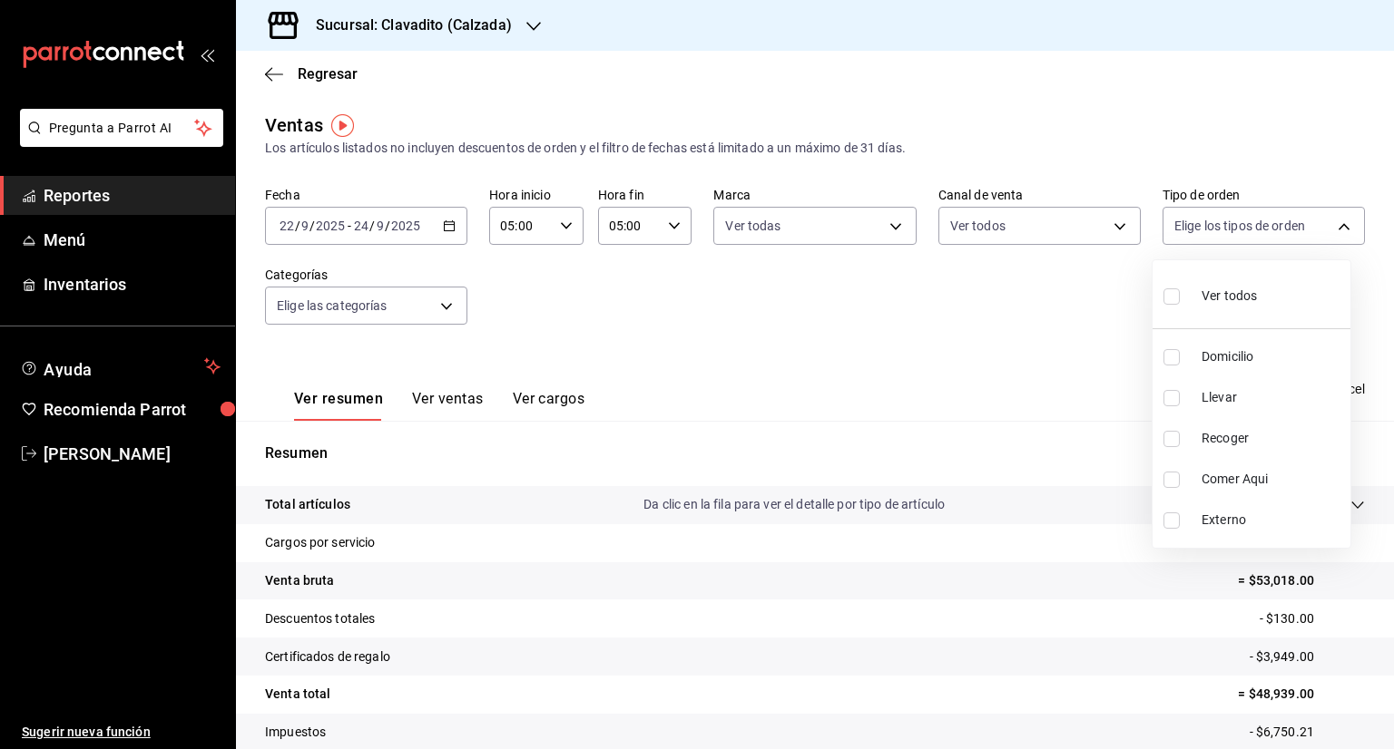
checkbox input "true"
click at [442, 305] on div at bounding box center [697, 374] width 1394 height 749
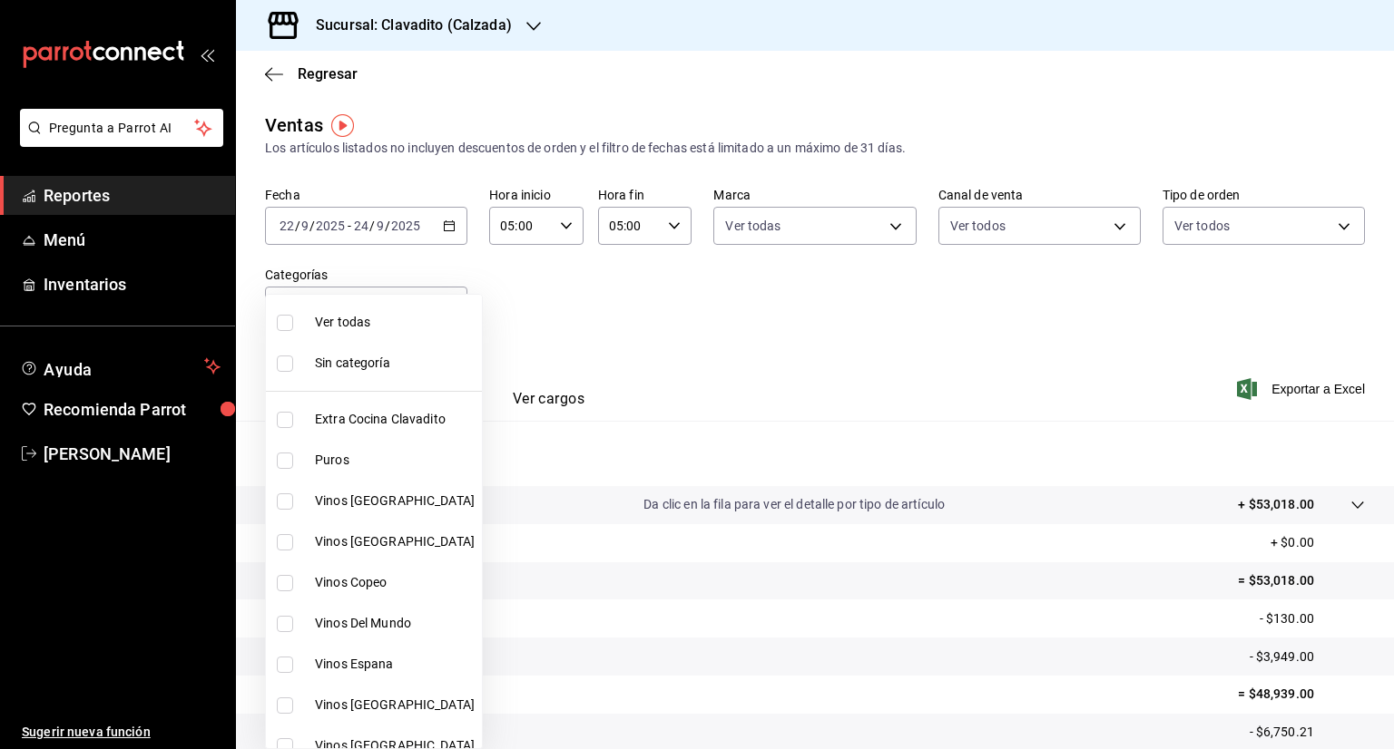
click at [442, 305] on body "Pregunta a Parrot AI Reportes Menú Inventarios Ayuda Recomienda Parrot [PERSON_…" at bounding box center [697, 374] width 1394 height 749
click at [287, 324] on input "checkbox" at bounding box center [285, 323] width 16 height 16
checkbox input "true"
type input "baf57ed1-919f-4c82-8763-5f61bb5ecf6c,a733550a-1833-4f39-b337-4b288d8ef239,37b97…"
checkbox input "true"
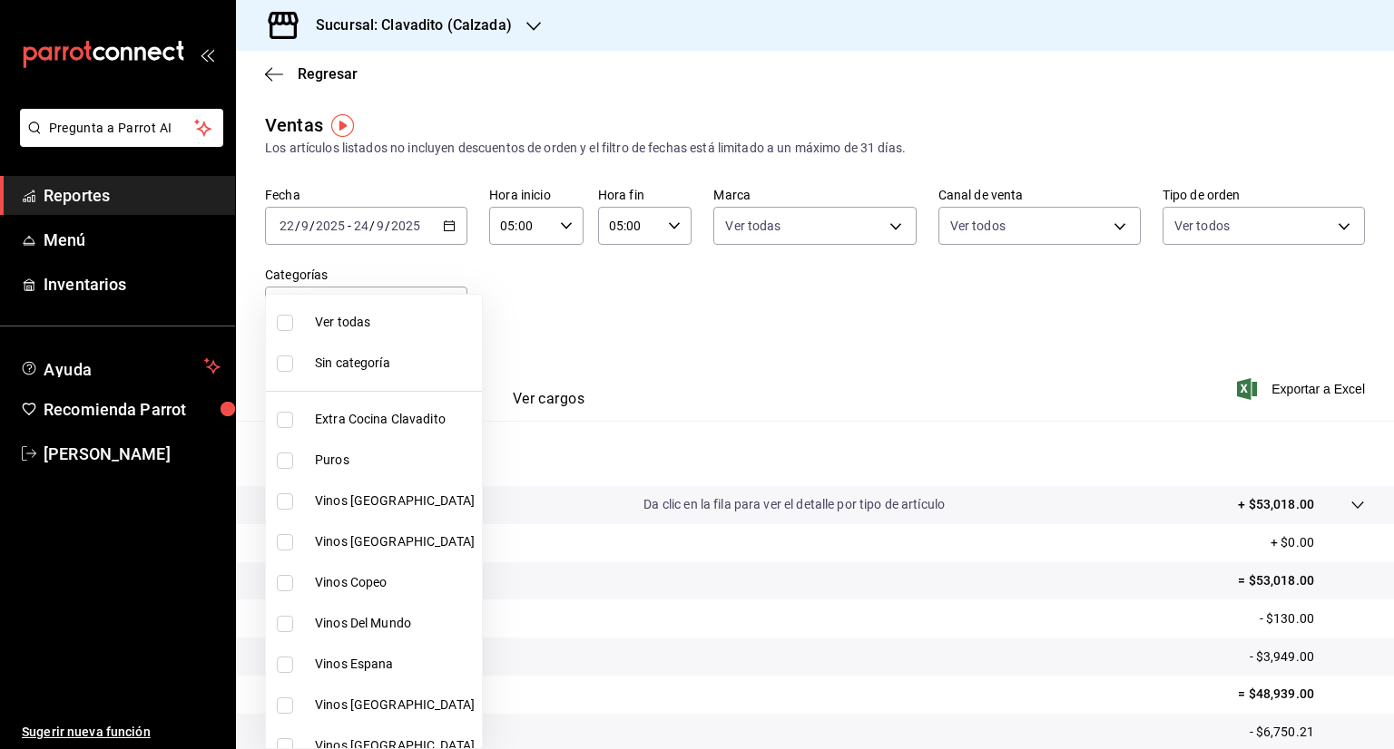
checkbox input "true"
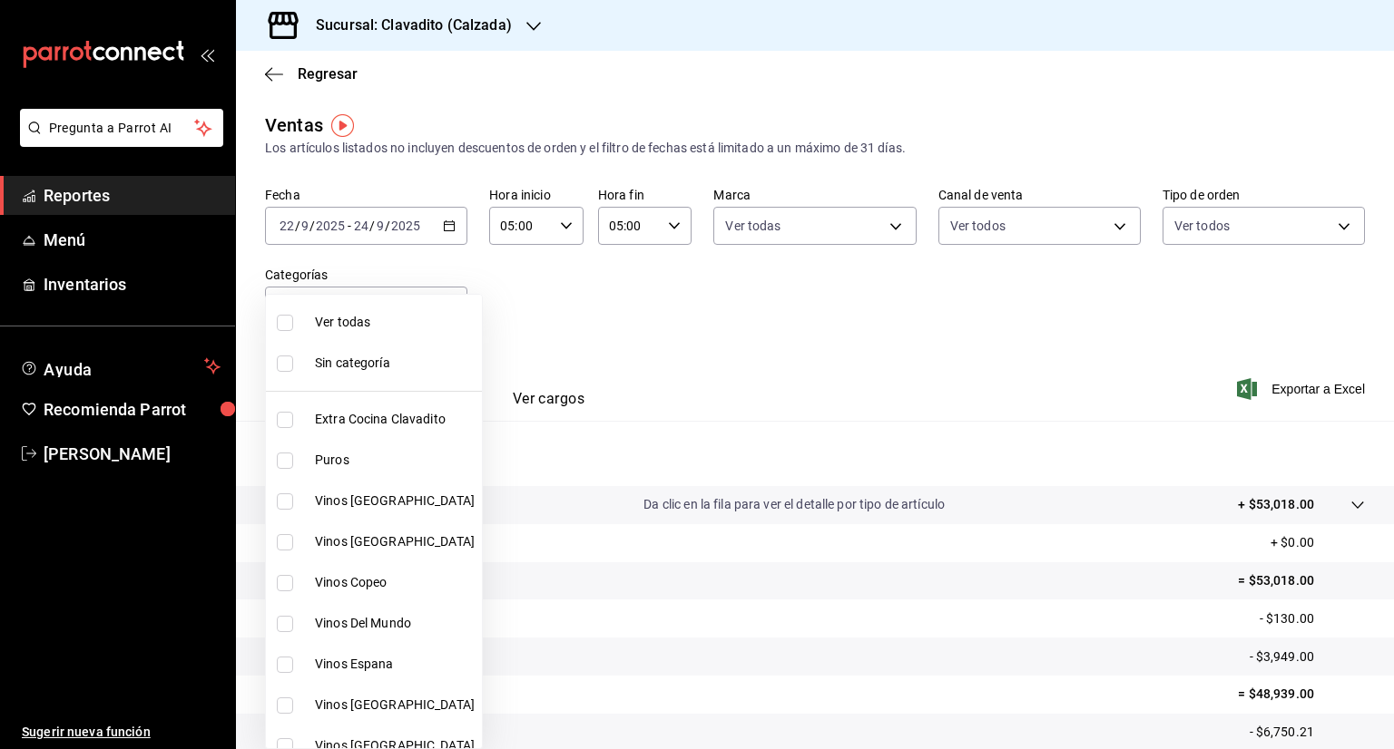
checkbox input "true"
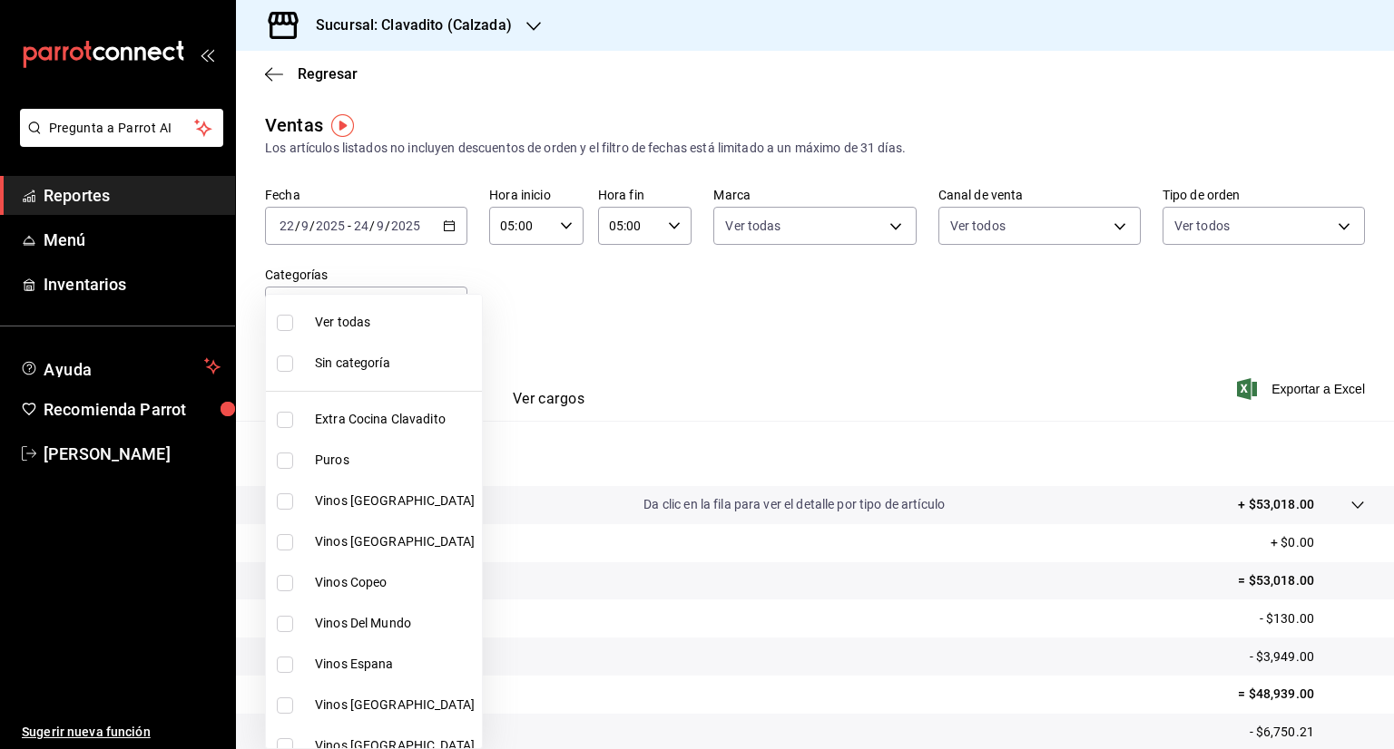
checkbox input "true"
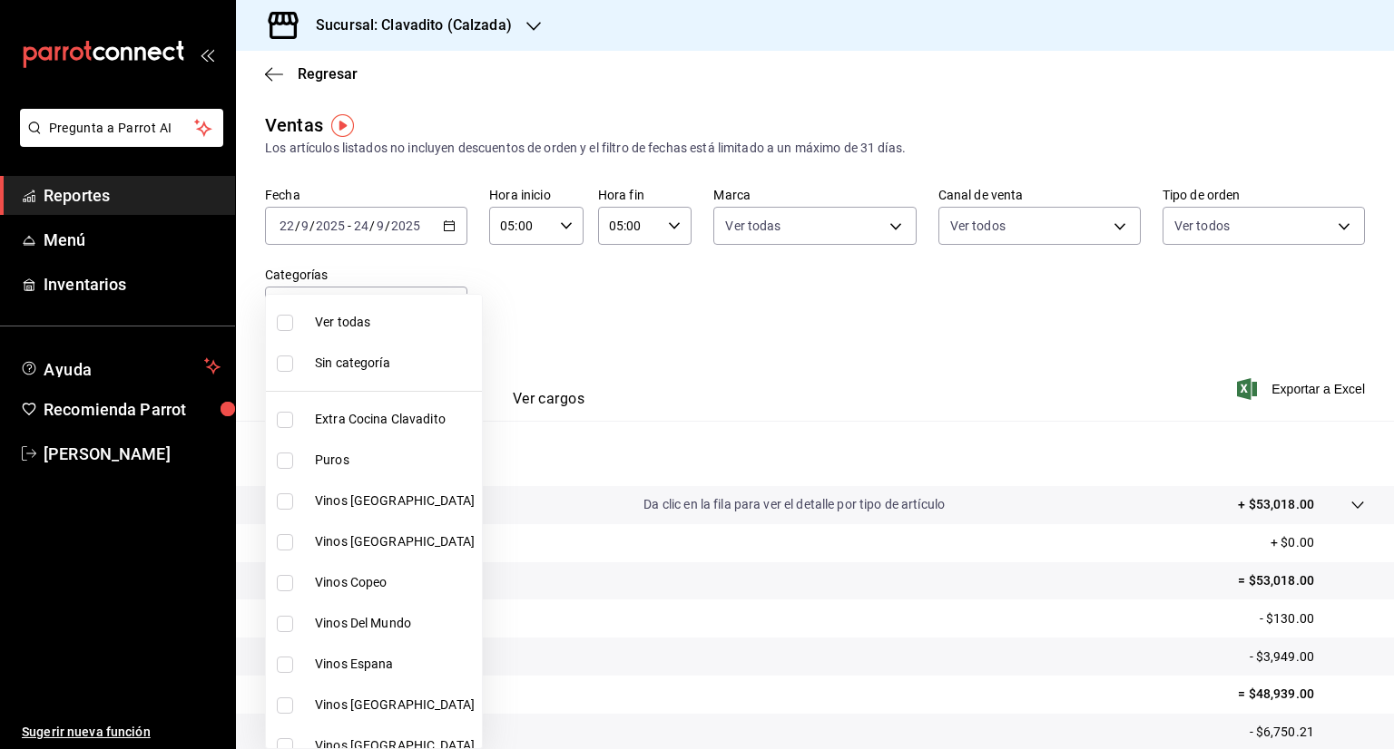
checkbox input "true"
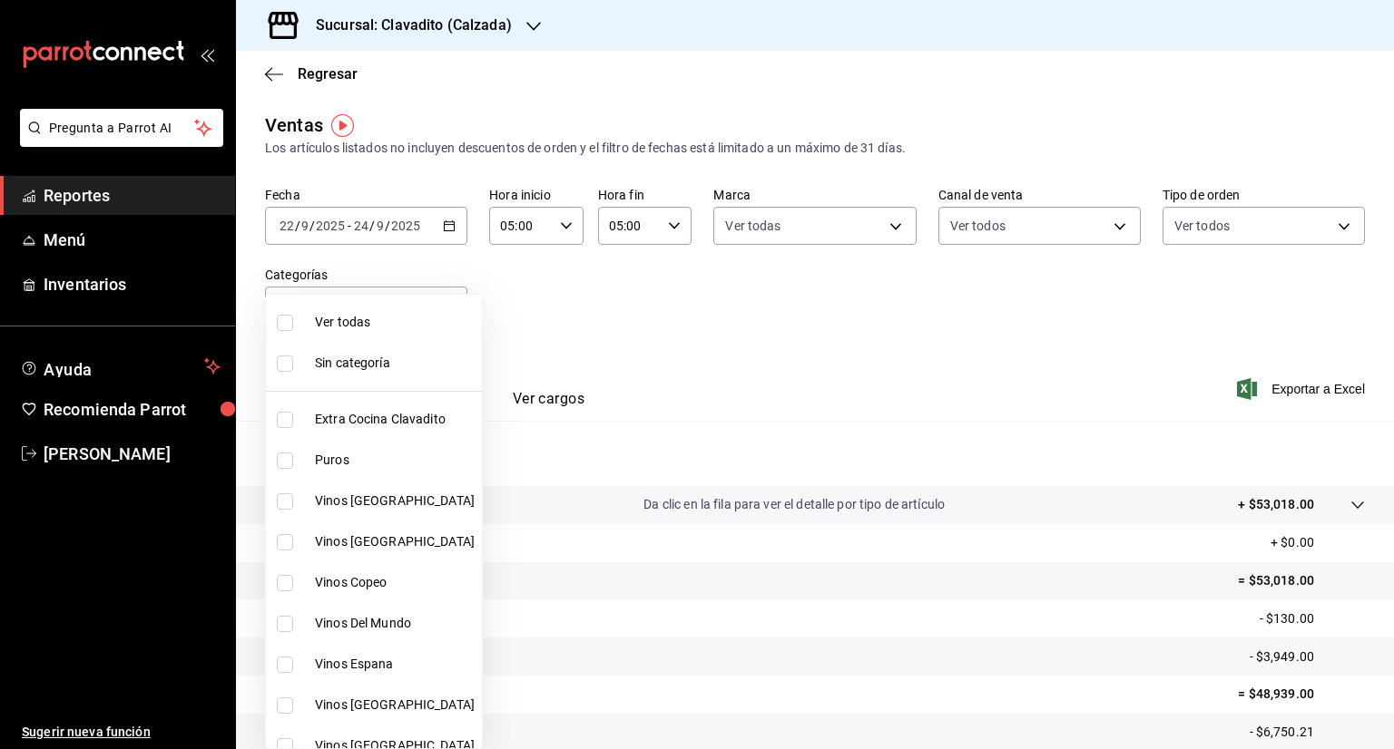
checkbox input "true"
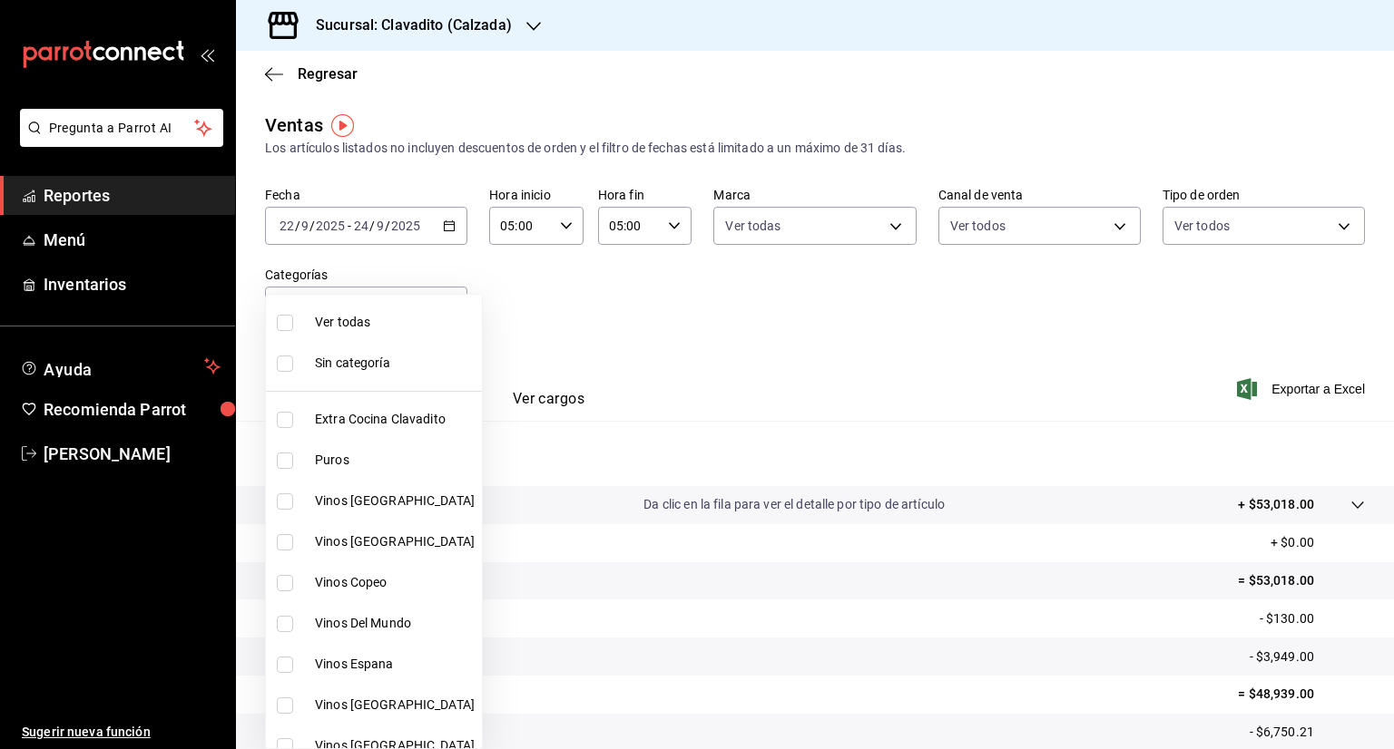
checkbox input "true"
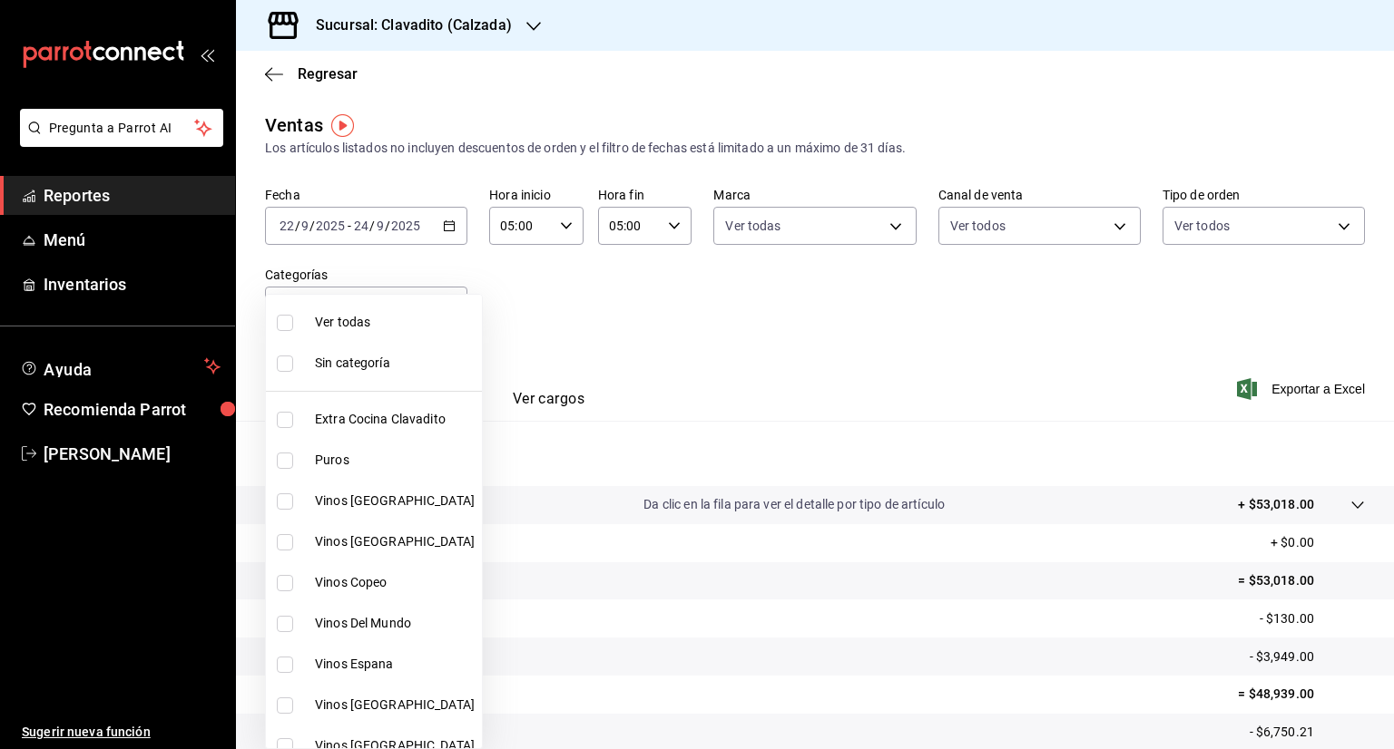
checkbox input "true"
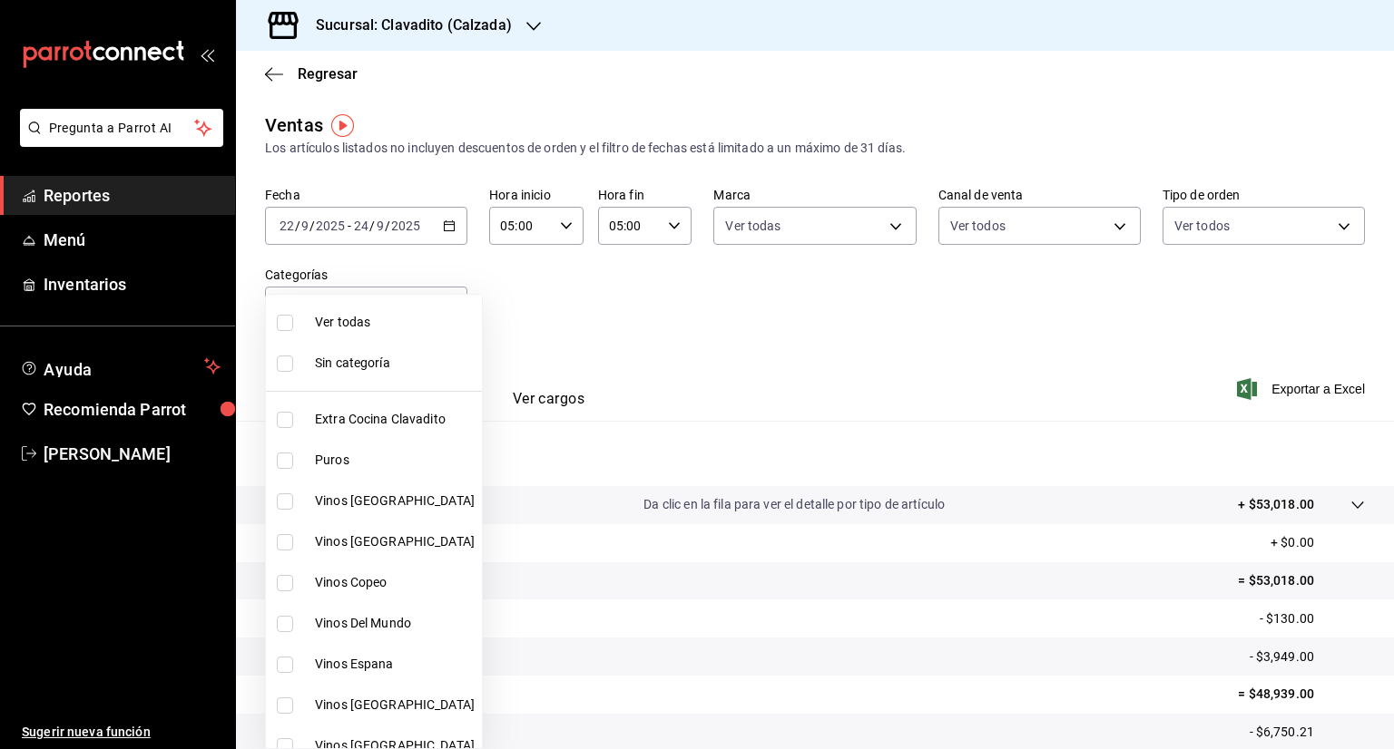
checkbox input "true"
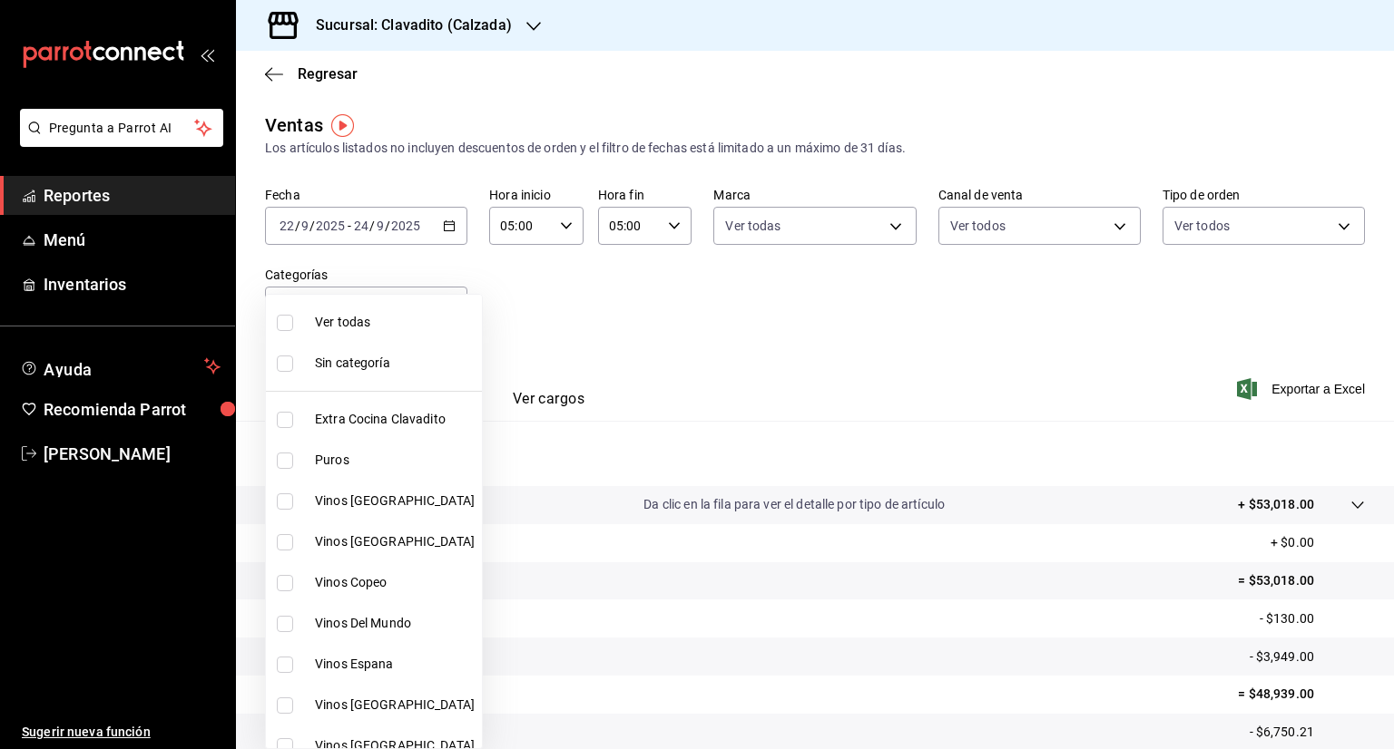
checkbox input "true"
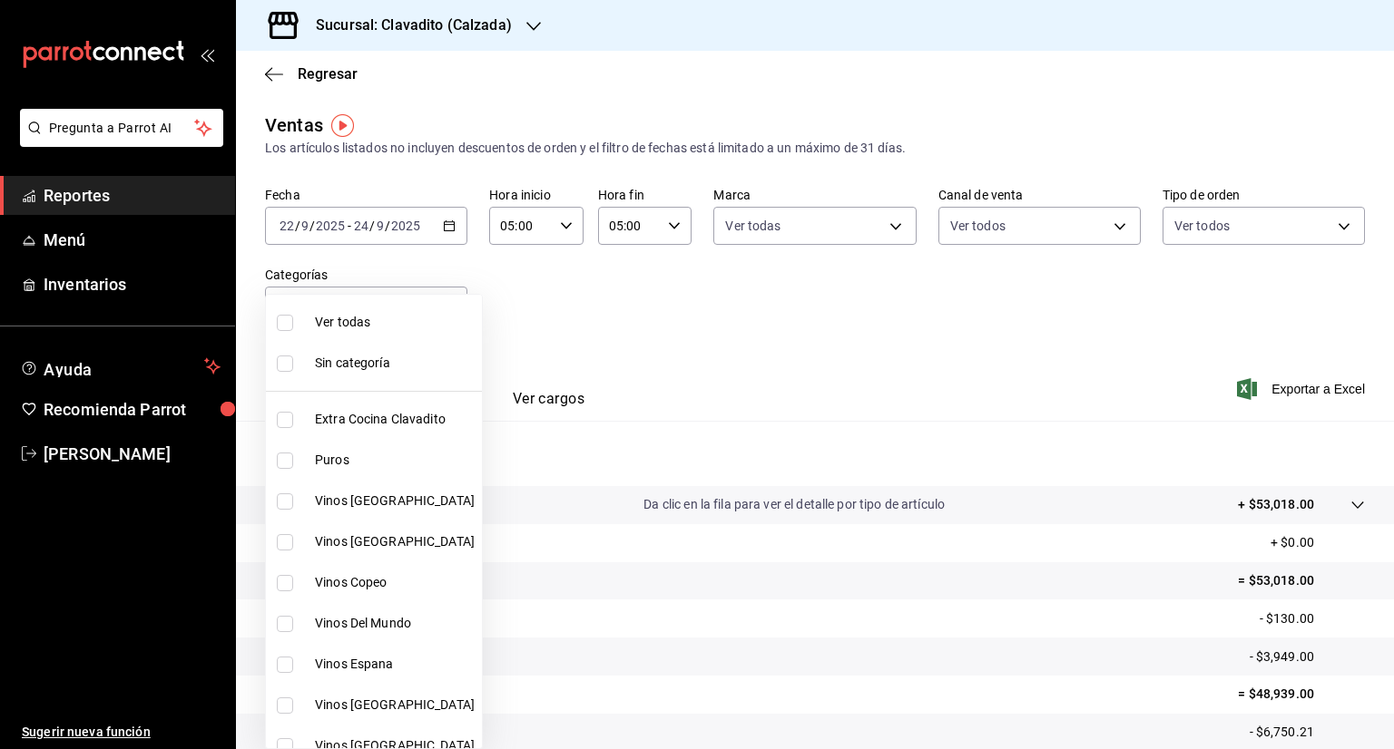
checkbox input "true"
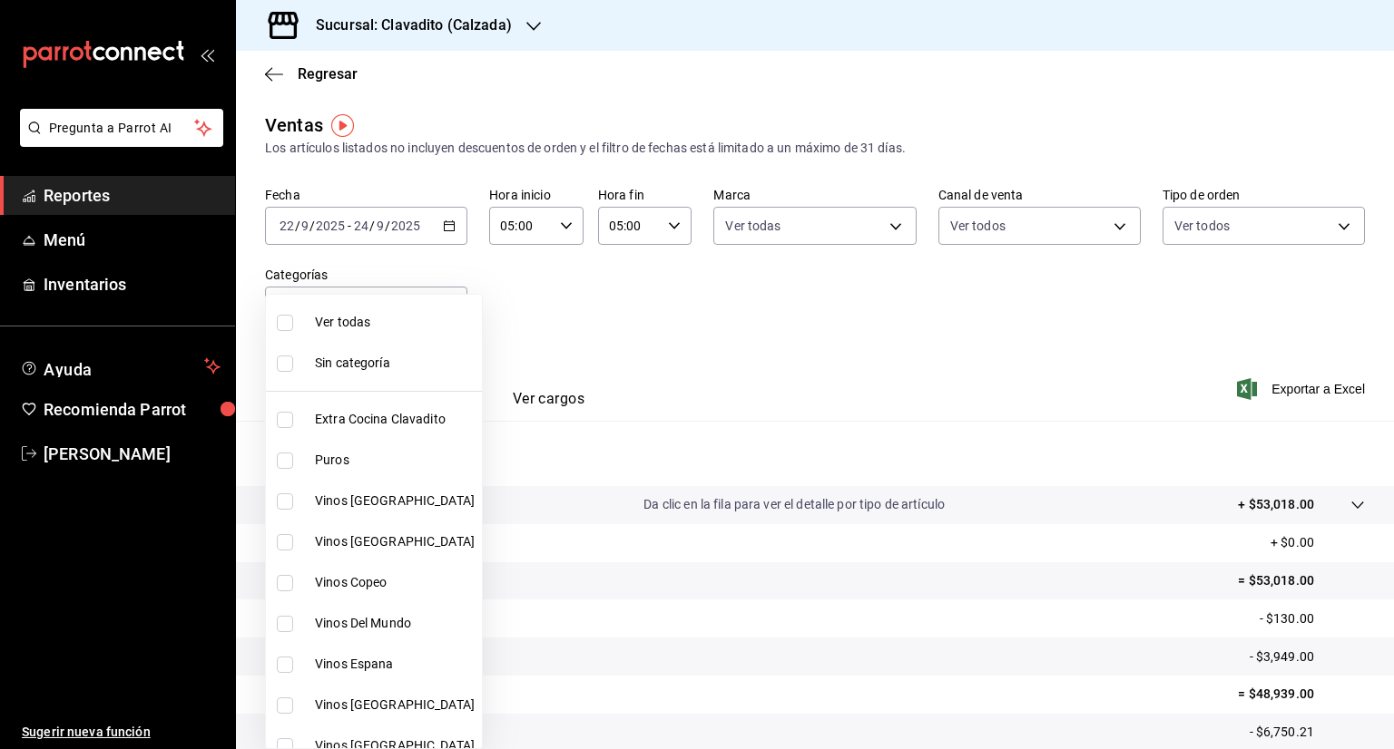
checkbox input "true"
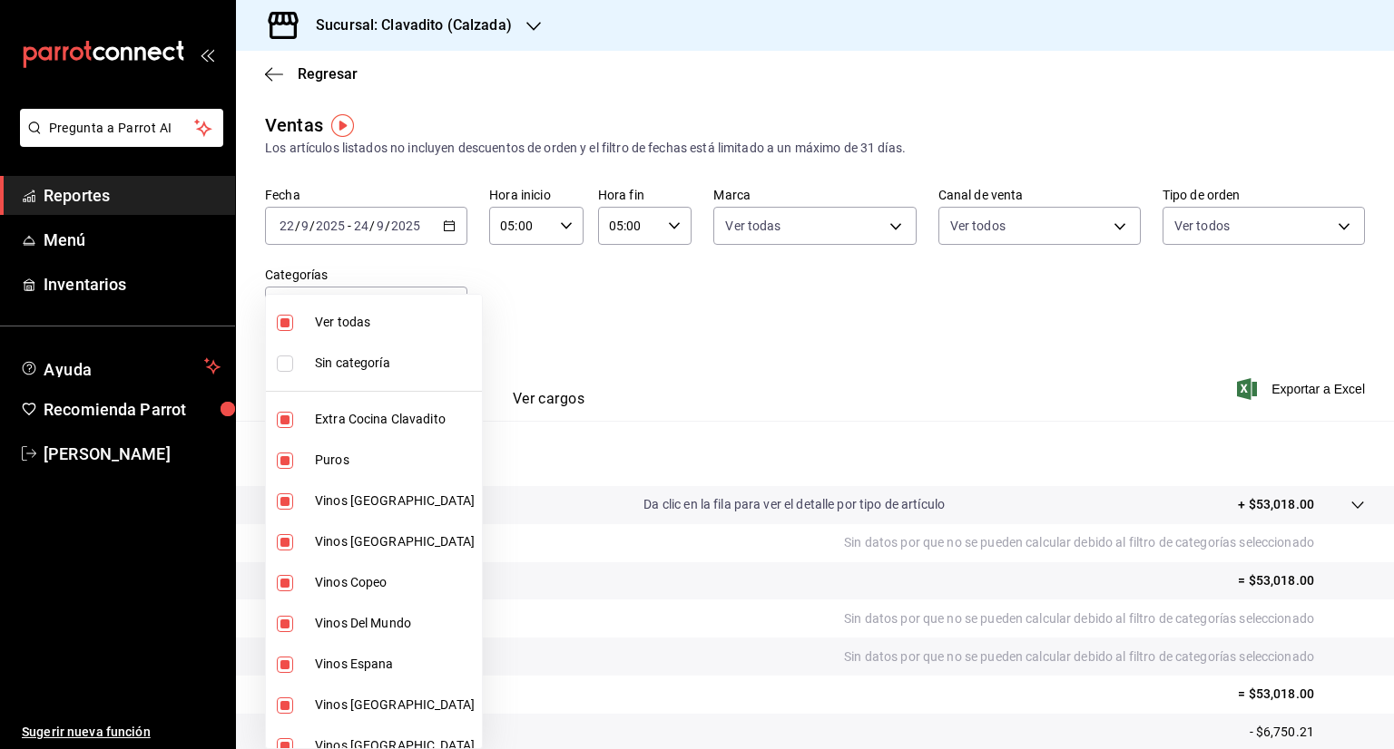
click at [1285, 387] on div at bounding box center [697, 374] width 1394 height 749
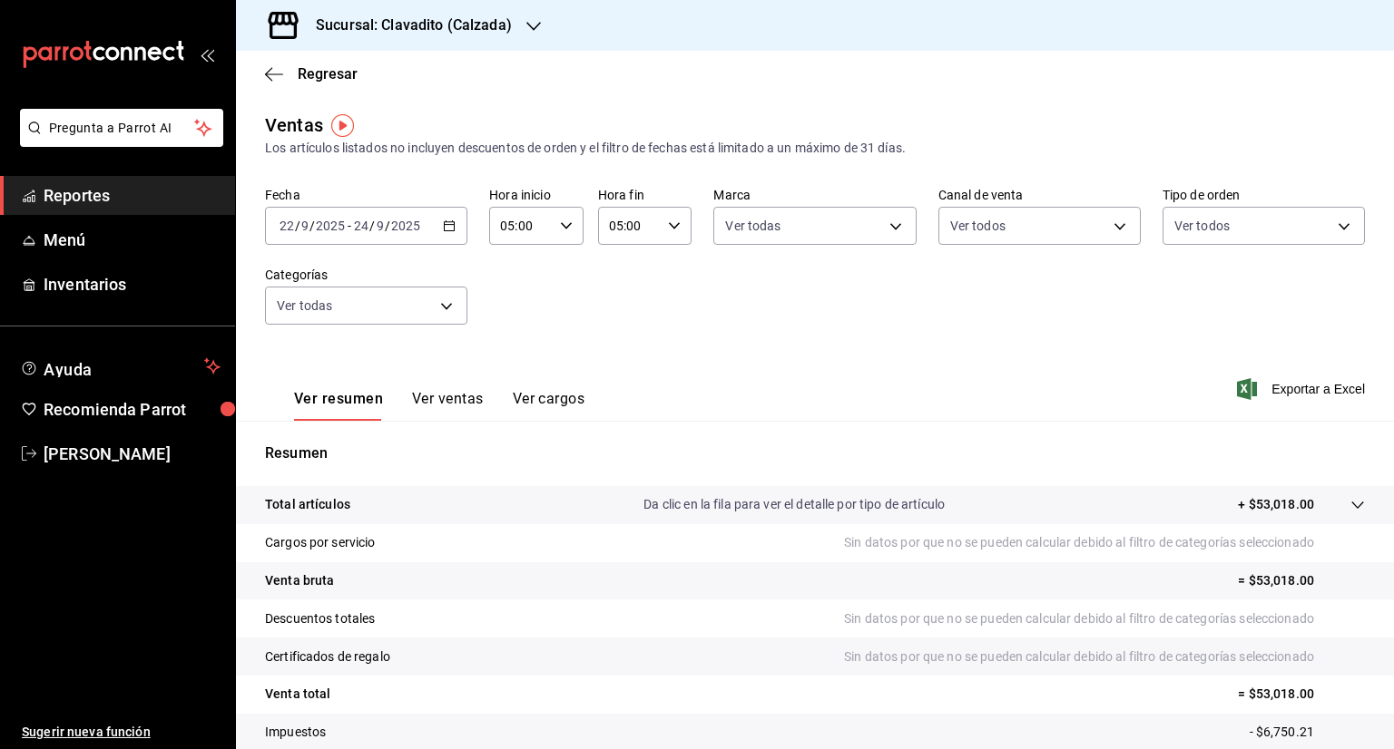
click at [1285, 387] on span "Exportar a Excel" at bounding box center [1302, 389] width 124 height 22
